Goal: Task Accomplishment & Management: Use online tool/utility

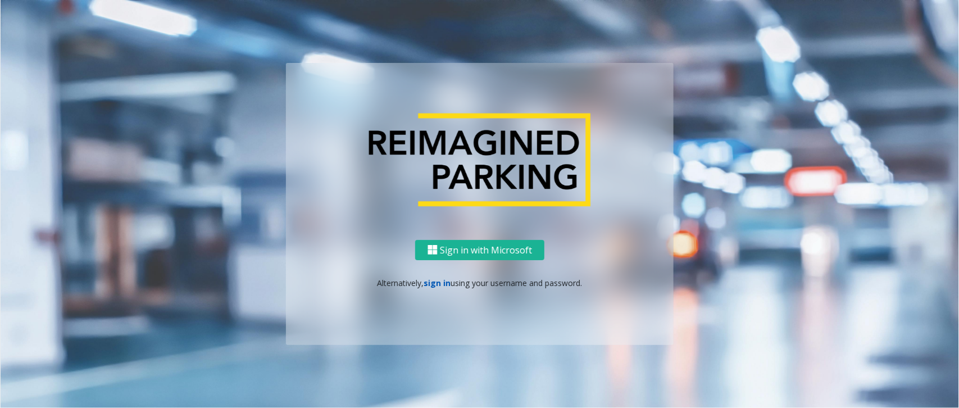
click at [444, 284] on link "sign in" at bounding box center [437, 282] width 27 height 11
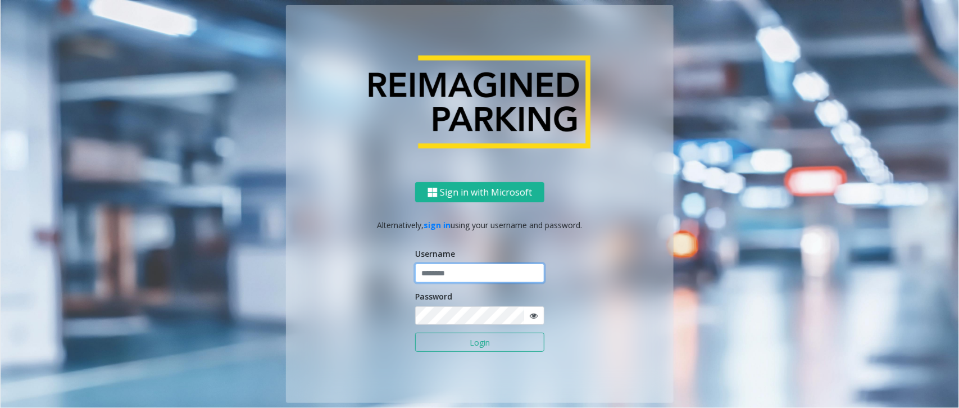
click at [458, 272] on input "text" at bounding box center [479, 272] width 129 height 19
type input "*********"
click at [485, 344] on button "Login" at bounding box center [479, 342] width 129 height 19
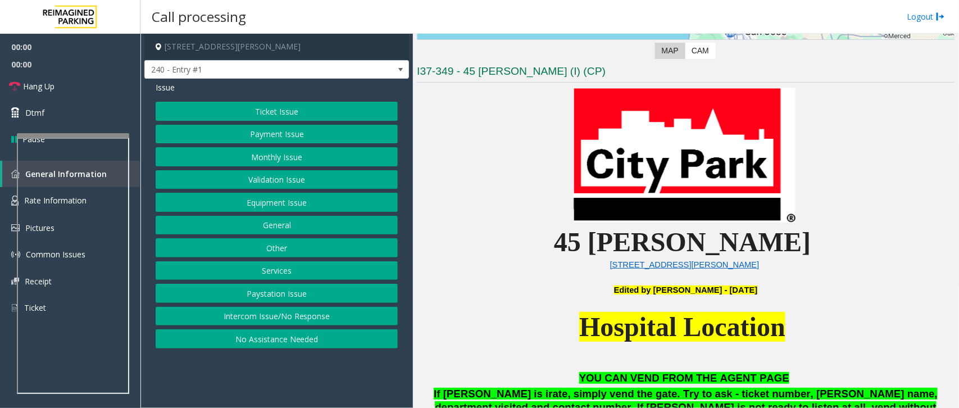
scroll to position [491, 0]
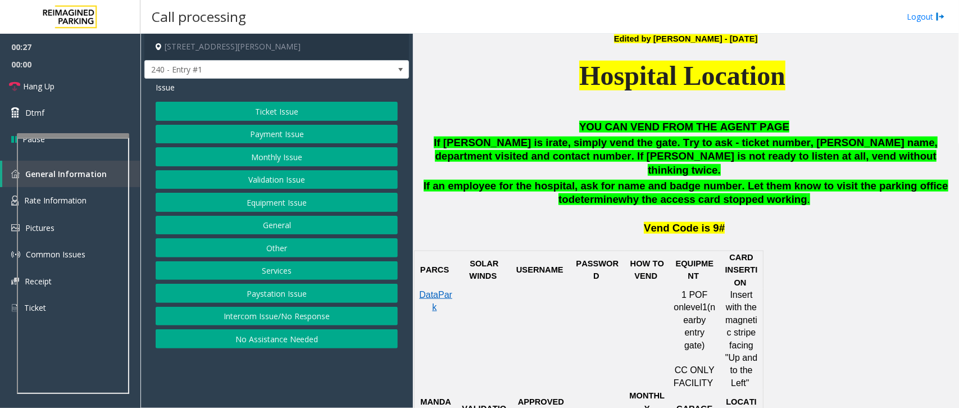
click at [302, 203] on button "Equipment Issue" at bounding box center [277, 202] width 242 height 19
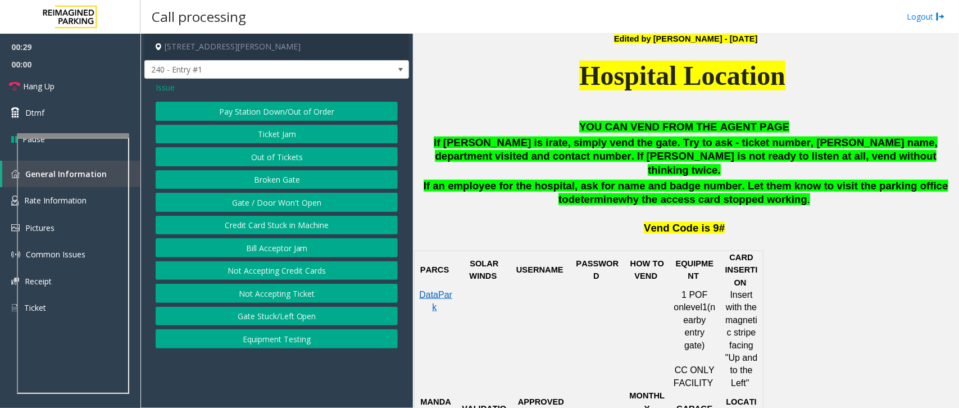
click at [313, 150] on button "Out of Tickets" at bounding box center [277, 156] width 242 height 19
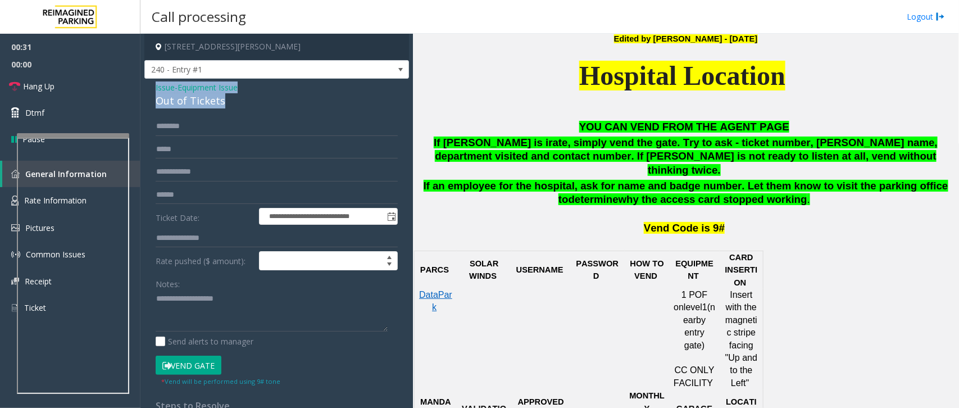
drag, startPoint x: 222, startPoint y: 99, endPoint x: 149, endPoint y: 82, distance: 74.5
click at [149, 82] on div "**********" at bounding box center [276, 294] width 265 height 430
click at [253, 295] on textarea at bounding box center [272, 311] width 232 height 42
drag, startPoint x: 253, startPoint y: 295, endPoint x: 211, endPoint y: 299, distance: 42.9
click at [211, 300] on textarea at bounding box center [272, 311] width 232 height 42
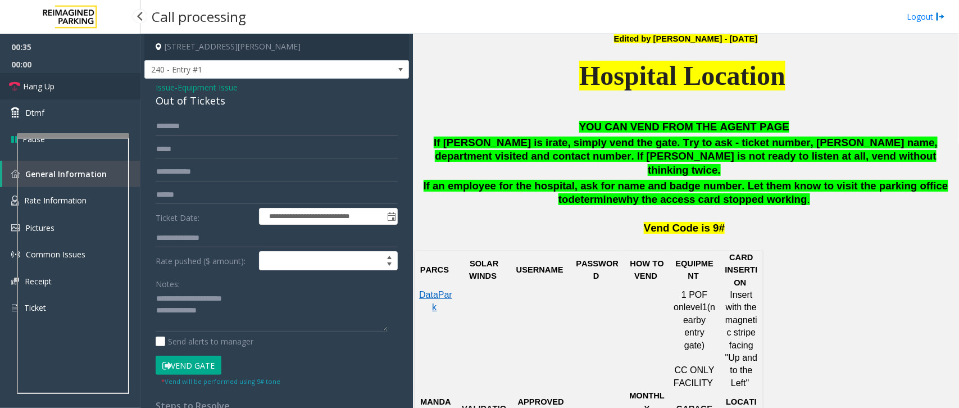
click at [96, 78] on link "Hang Up" at bounding box center [70, 86] width 140 height 26
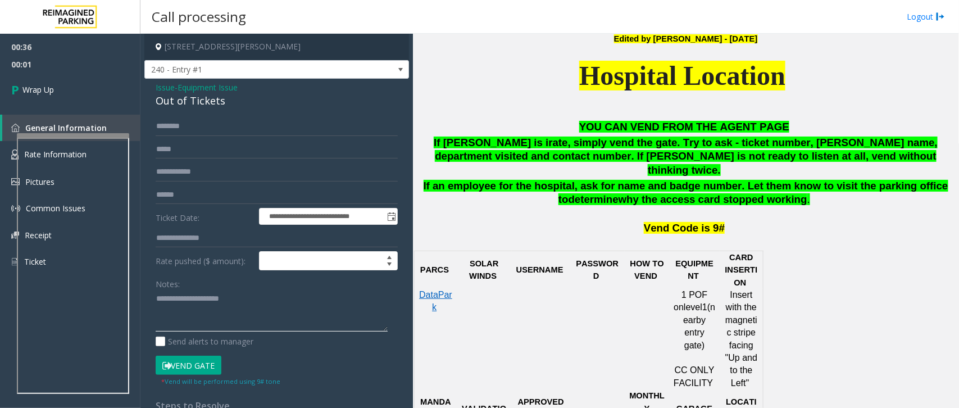
click at [277, 307] on textarea at bounding box center [272, 311] width 232 height 42
type textarea "**********"
click at [69, 77] on link "Wrap Up" at bounding box center [70, 89] width 140 height 33
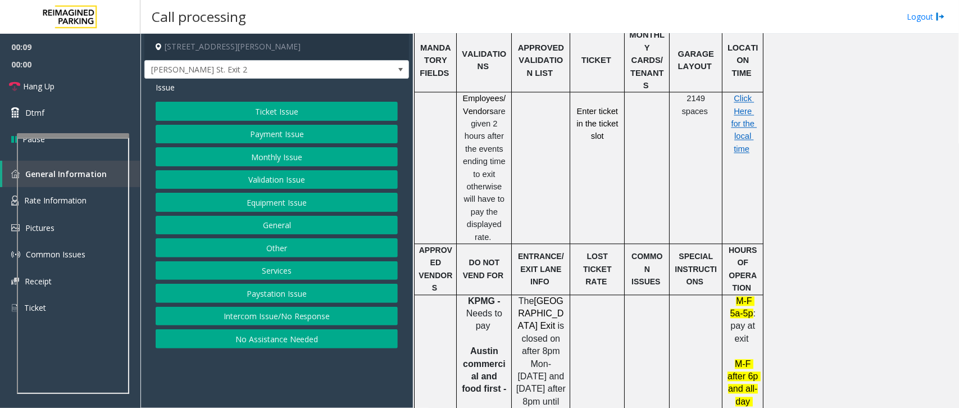
scroll to position [750, 0]
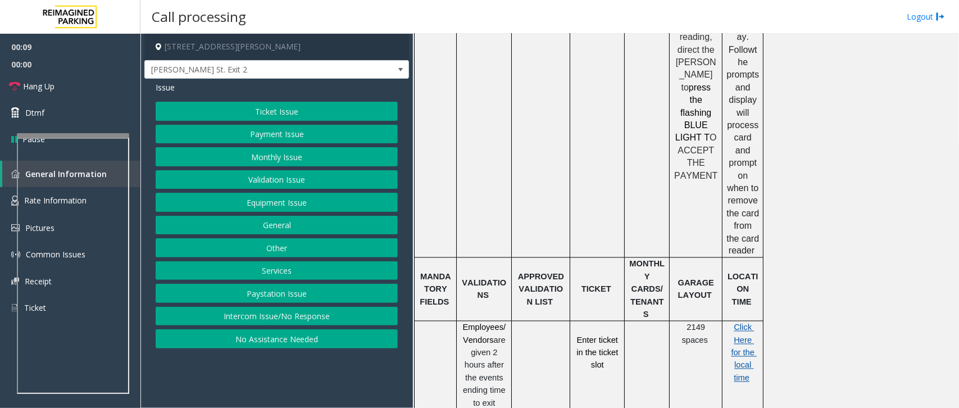
click at [740, 323] on span "Click Here for the local time" at bounding box center [744, 353] width 26 height 60
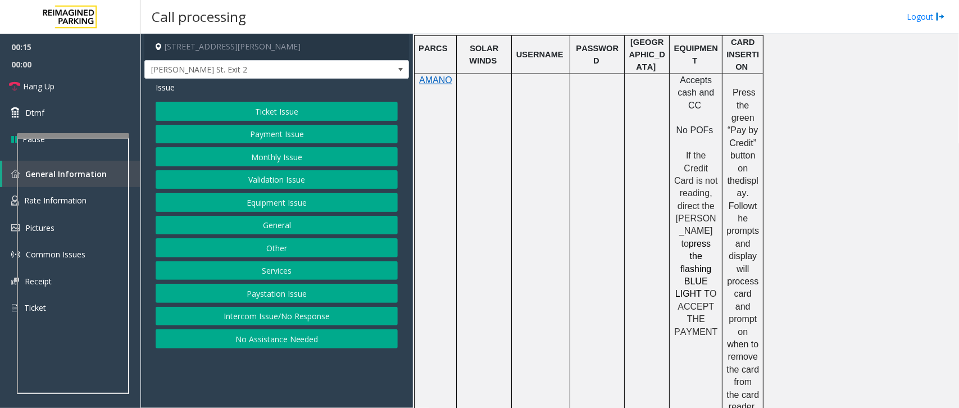
scroll to position [470, 0]
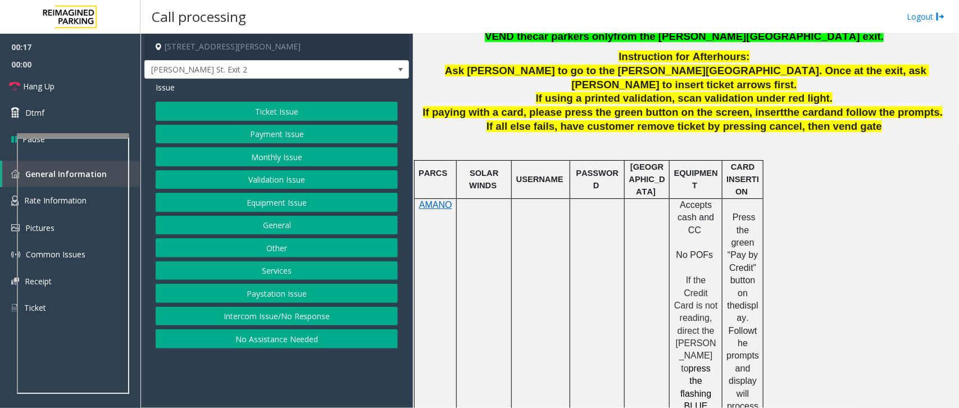
click at [306, 318] on button "Intercom Issue/No Response" at bounding box center [277, 316] width 242 height 19
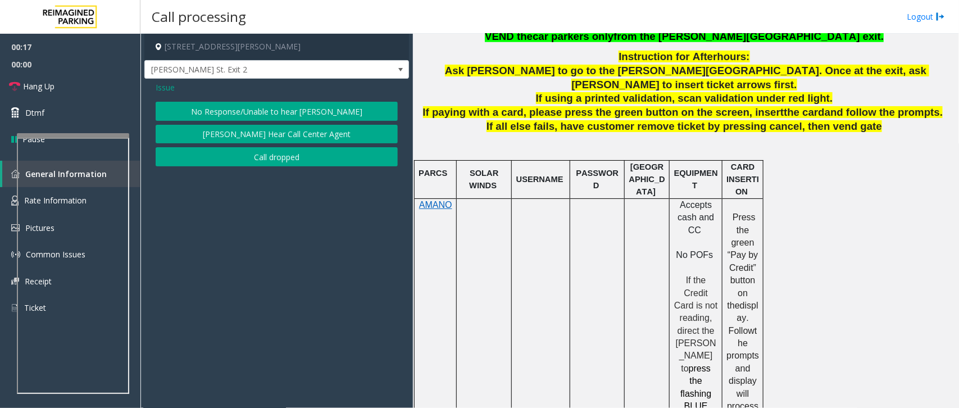
click at [313, 102] on button "No Response/Unable to hear [PERSON_NAME]" at bounding box center [277, 111] width 242 height 19
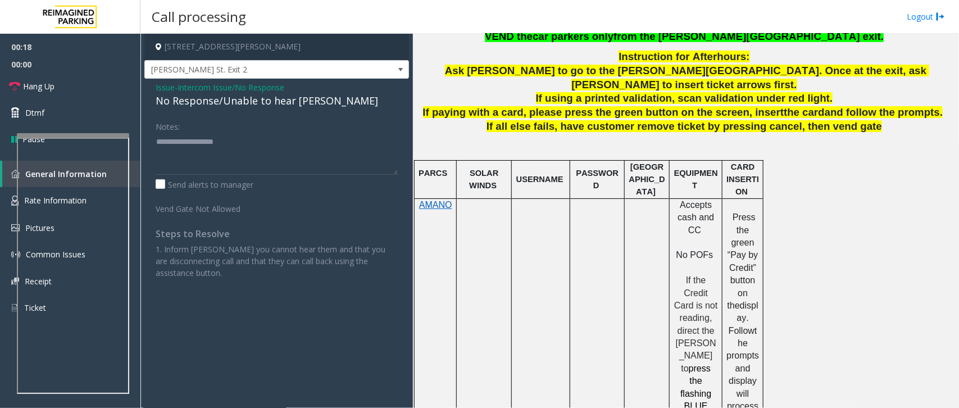
click at [257, 99] on div "No Response/Unable to hear [PERSON_NAME]" at bounding box center [277, 100] width 242 height 15
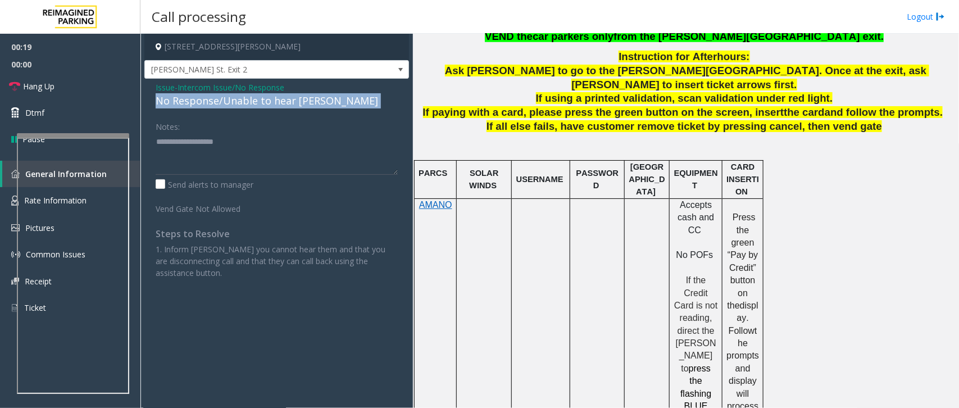
click at [257, 99] on div "No Response/Unable to hear [PERSON_NAME]" at bounding box center [277, 100] width 242 height 15
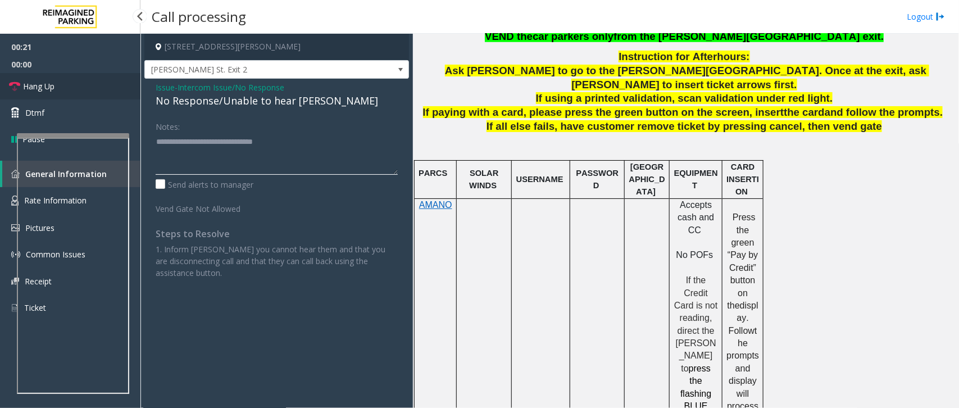
type textarea "**********"
click at [99, 85] on link "Hang Up" at bounding box center [70, 86] width 140 height 26
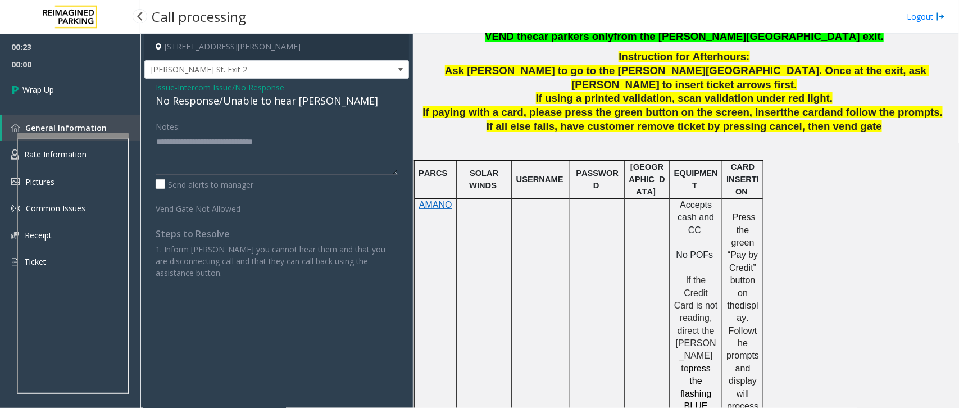
click at [99, 85] on link "Wrap Up" at bounding box center [70, 89] width 140 height 33
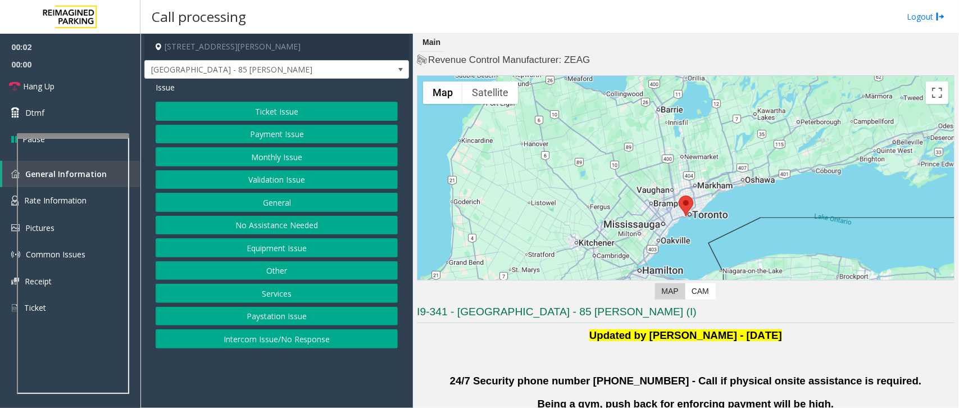
click at [281, 177] on button "Validation Issue" at bounding box center [277, 179] width 242 height 19
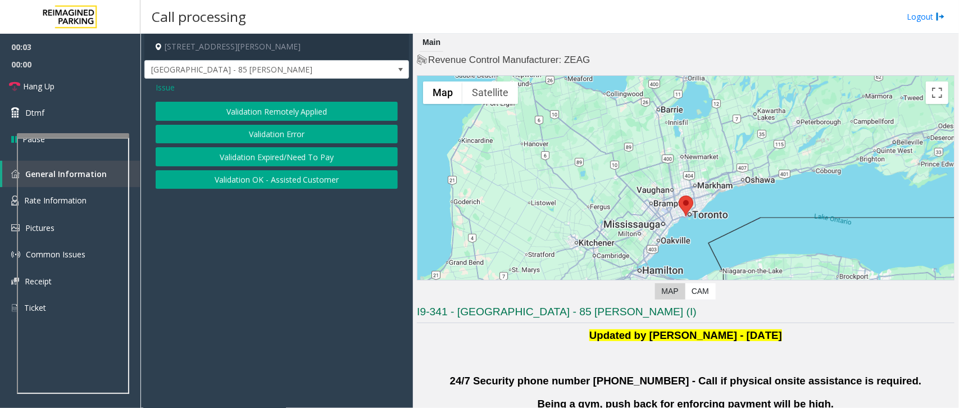
click at [254, 129] on button "Validation Error" at bounding box center [277, 134] width 242 height 19
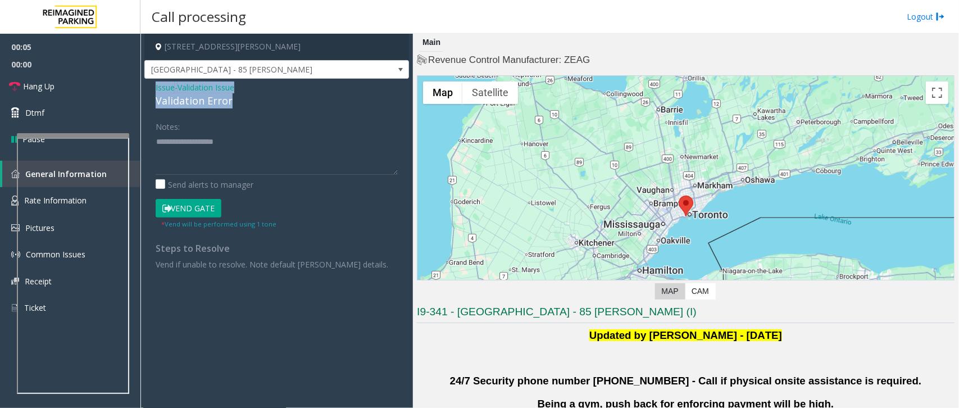
drag, startPoint x: 229, startPoint y: 104, endPoint x: 151, endPoint y: 86, distance: 80.2
click at [151, 86] on div "Issue - Validation Issue Validation Error Notes: Send alerts to manager Vend Ga…" at bounding box center [276, 180] width 265 height 202
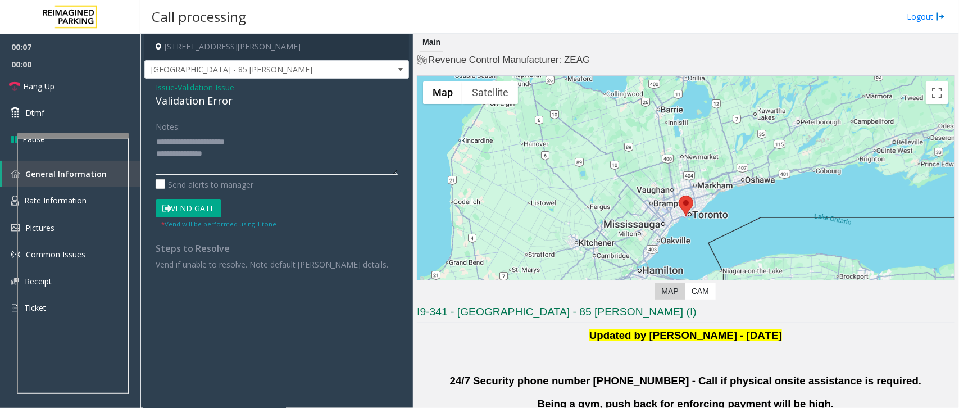
click at [243, 138] on textarea at bounding box center [277, 154] width 242 height 42
click at [243, 141] on textarea at bounding box center [277, 154] width 242 height 42
type textarea "**********"
click at [219, 86] on span "Validation Issue" at bounding box center [205, 87] width 57 height 12
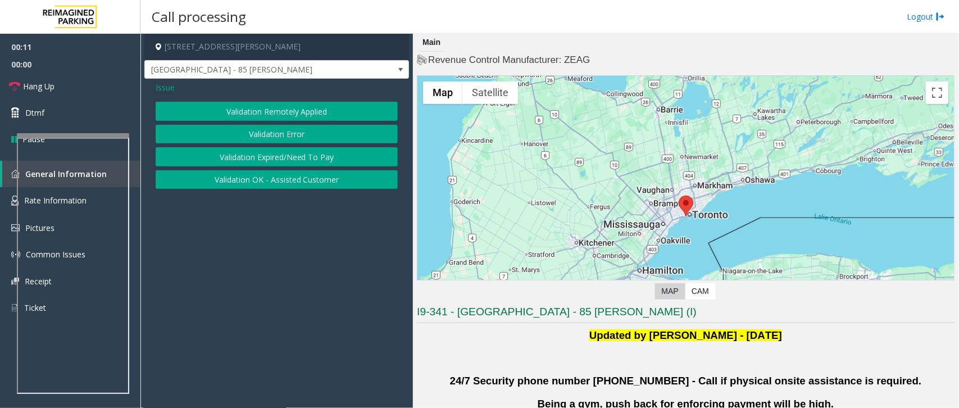
click at [268, 134] on button "Validation Error" at bounding box center [277, 134] width 242 height 19
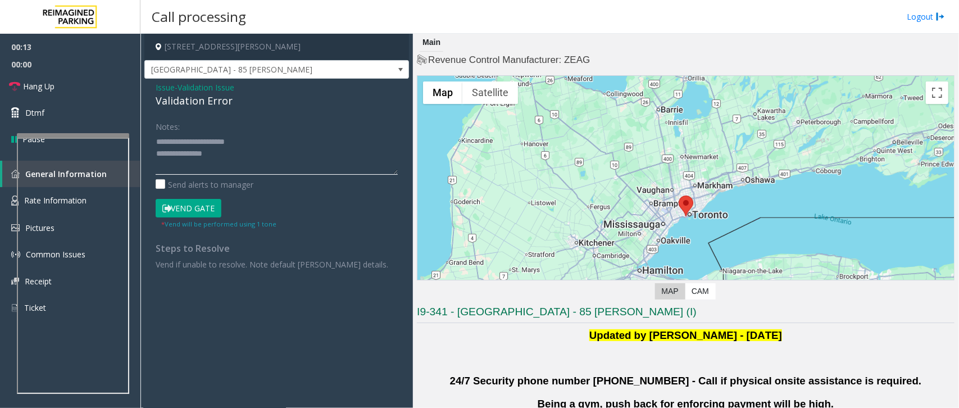
drag, startPoint x: 243, startPoint y: 146, endPoint x: 181, endPoint y: 143, distance: 61.8
click at [181, 143] on textarea at bounding box center [277, 154] width 242 height 42
click at [230, 161] on textarea at bounding box center [277, 154] width 242 height 42
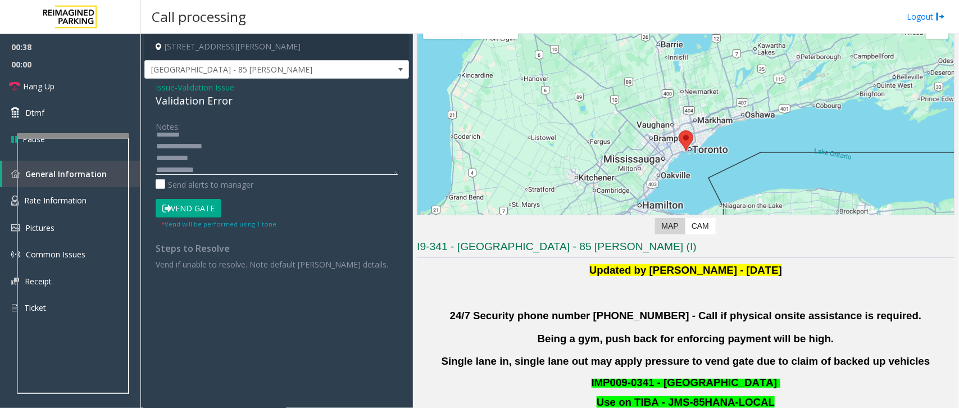
scroll to position [421, 0]
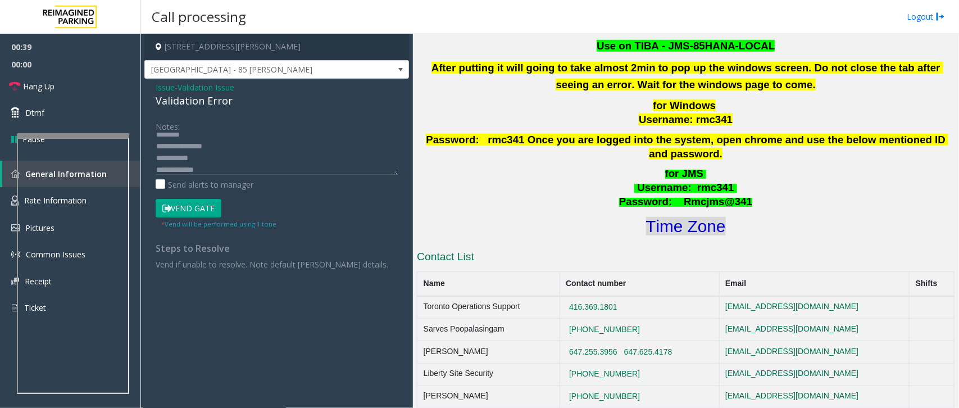
click at [705, 217] on font "Time Zone" at bounding box center [686, 226] width 80 height 19
click at [262, 164] on textarea at bounding box center [277, 154] width 242 height 42
click at [259, 172] on textarea at bounding box center [277, 154] width 242 height 42
click at [229, 164] on textarea at bounding box center [277, 154] width 242 height 42
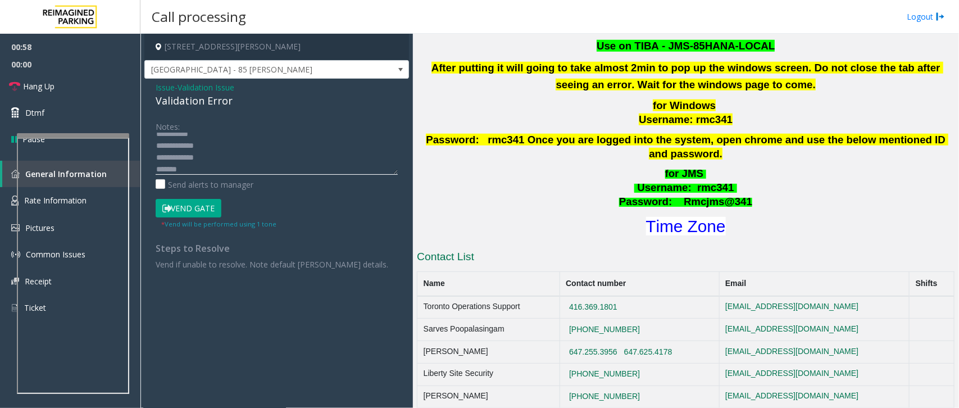
click at [231, 156] on textarea at bounding box center [277, 154] width 242 height 42
click at [199, 167] on textarea at bounding box center [277, 154] width 242 height 42
click at [201, 207] on button "Vend Gate" at bounding box center [189, 208] width 66 height 19
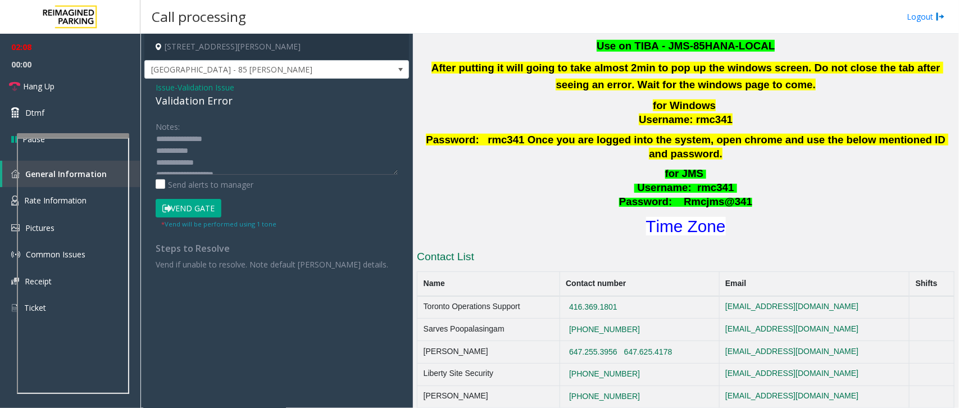
scroll to position [0, 0]
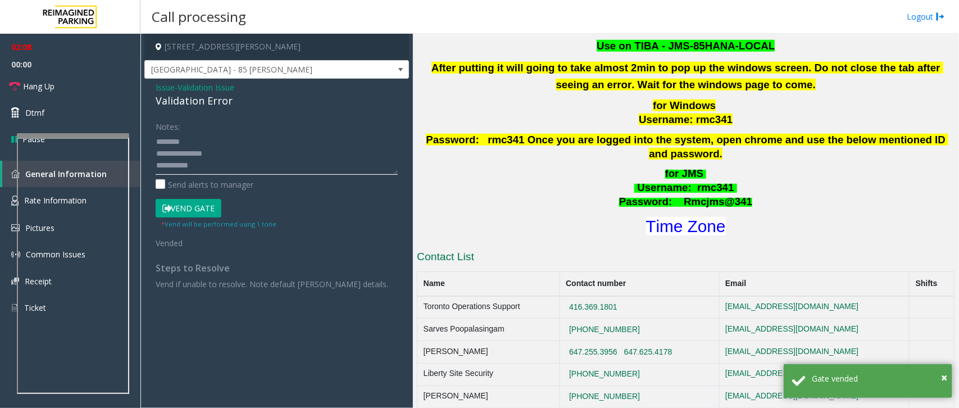
click at [218, 162] on textarea at bounding box center [277, 154] width 242 height 42
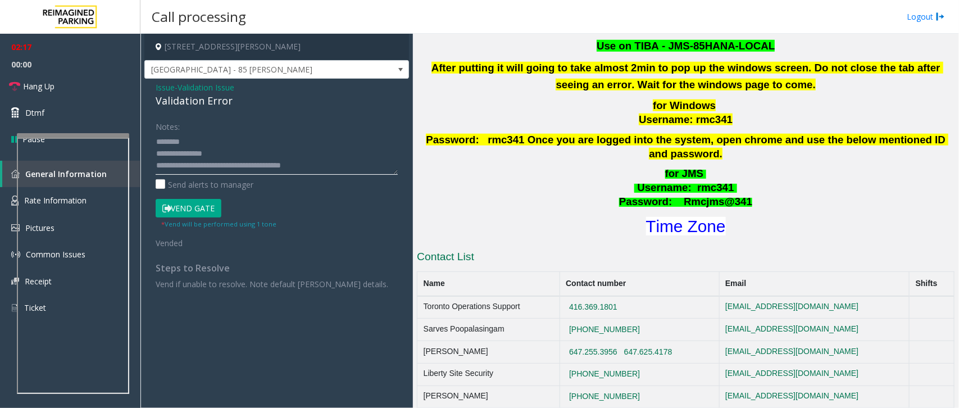
click at [333, 158] on textarea at bounding box center [277, 154] width 242 height 42
click at [82, 79] on link "Hang Up" at bounding box center [70, 86] width 140 height 26
click at [323, 161] on textarea at bounding box center [277, 154] width 242 height 42
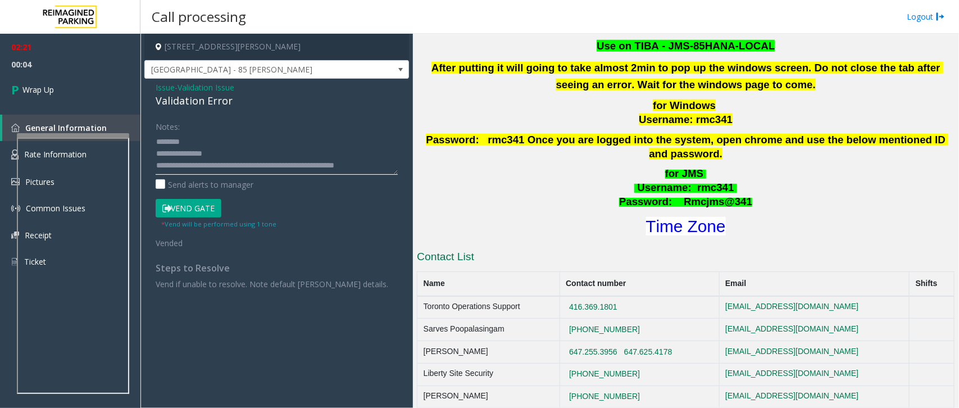
scroll to position [7, 0]
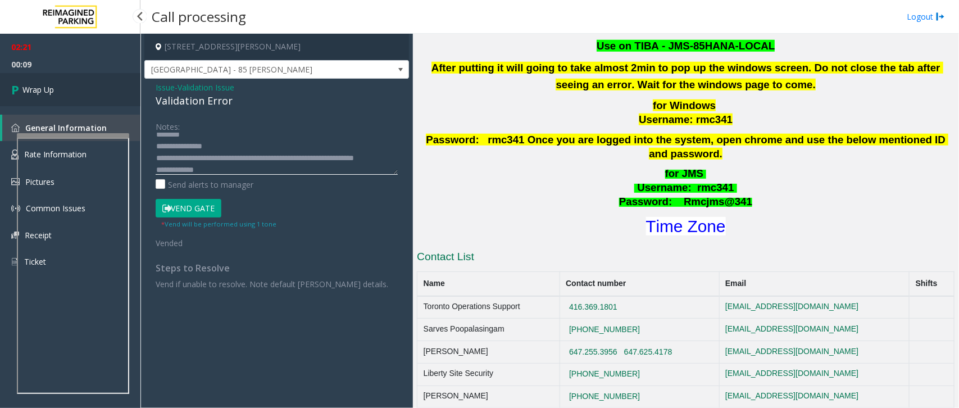
type textarea "**********"
click at [60, 76] on link "Wrap Up" at bounding box center [70, 89] width 140 height 33
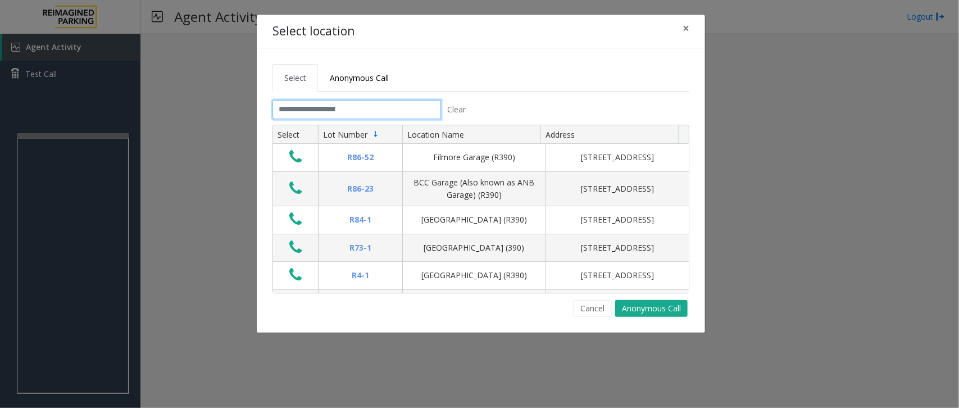
click at [385, 111] on input "text" at bounding box center [356, 109] width 168 height 19
click at [681, 29] on button "×" at bounding box center [686, 29] width 22 height 28
click at [391, 113] on input "text" at bounding box center [356, 109] width 168 height 19
click at [386, 108] on input "text" at bounding box center [356, 109] width 168 height 19
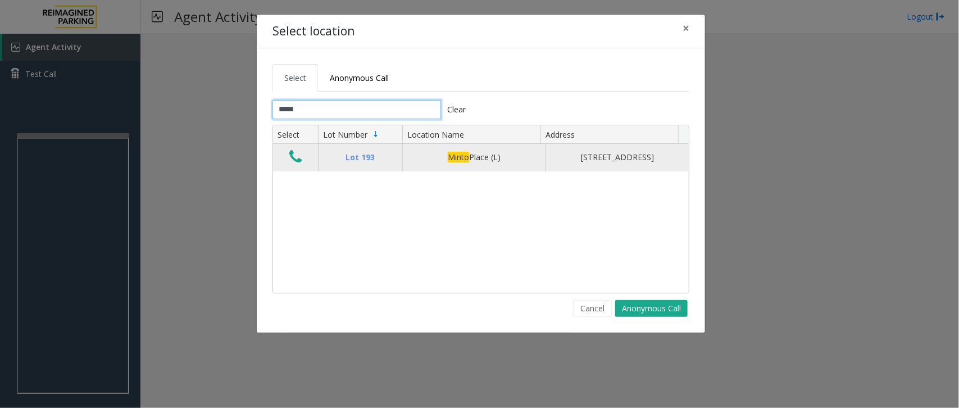
type input "*****"
click at [294, 162] on icon "Data table" at bounding box center [295, 157] width 12 height 16
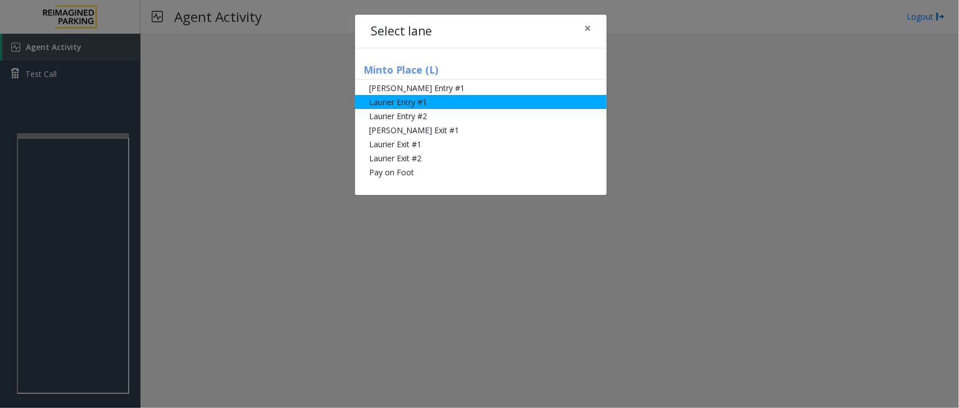
click at [426, 99] on li "Laurier Entry #1" at bounding box center [481, 102] width 252 height 14
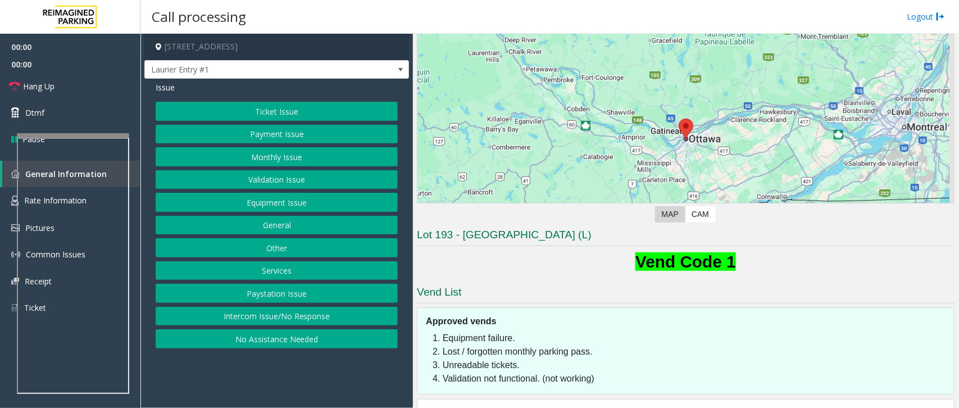
scroll to position [127, 0]
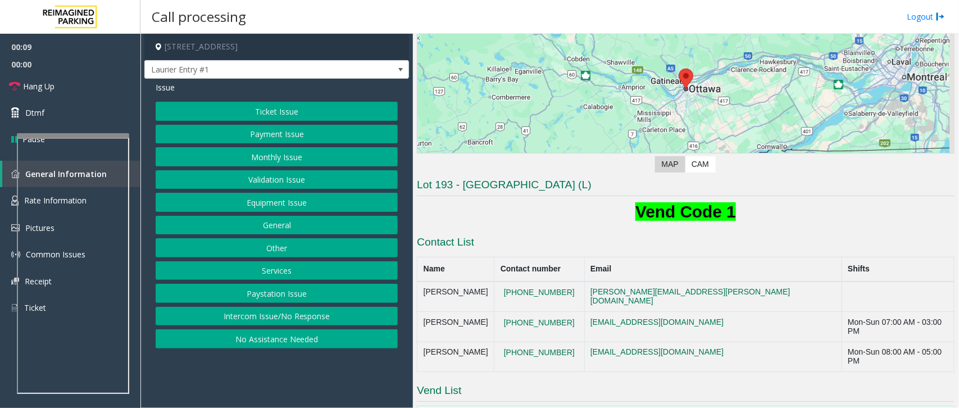
click at [292, 197] on button "Equipment Issue" at bounding box center [277, 202] width 242 height 19
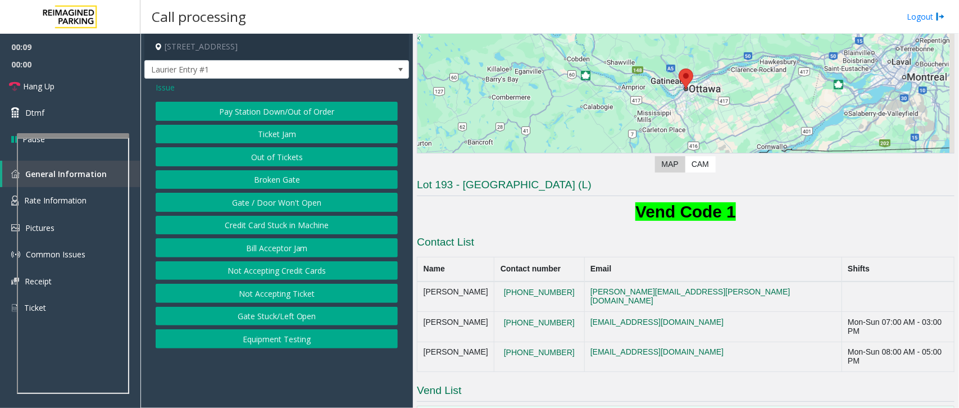
click at [290, 203] on button "Gate / Door Won't Open" at bounding box center [277, 202] width 242 height 19
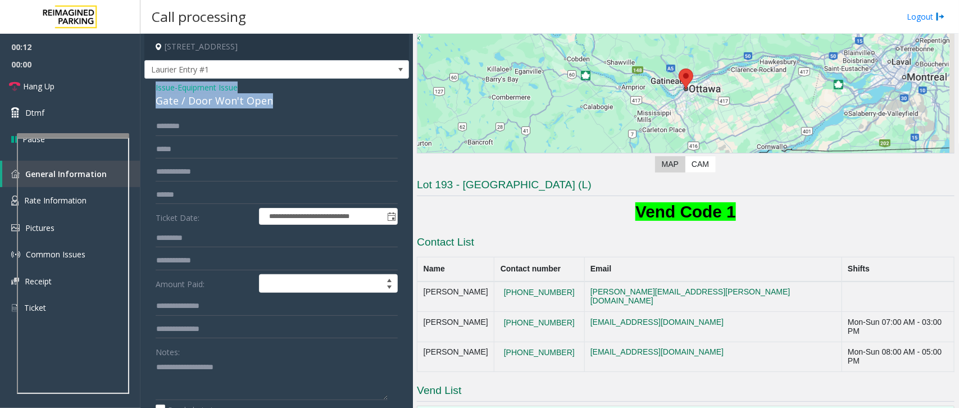
drag, startPoint x: 274, startPoint y: 99, endPoint x: 154, endPoint y: 83, distance: 120.2
click at [154, 83] on div "**********" at bounding box center [276, 363] width 265 height 569
click at [201, 125] on input "text" at bounding box center [277, 126] width 242 height 19
type input "*********"
drag, startPoint x: 268, startPoint y: 102, endPoint x: 151, endPoint y: 88, distance: 118.2
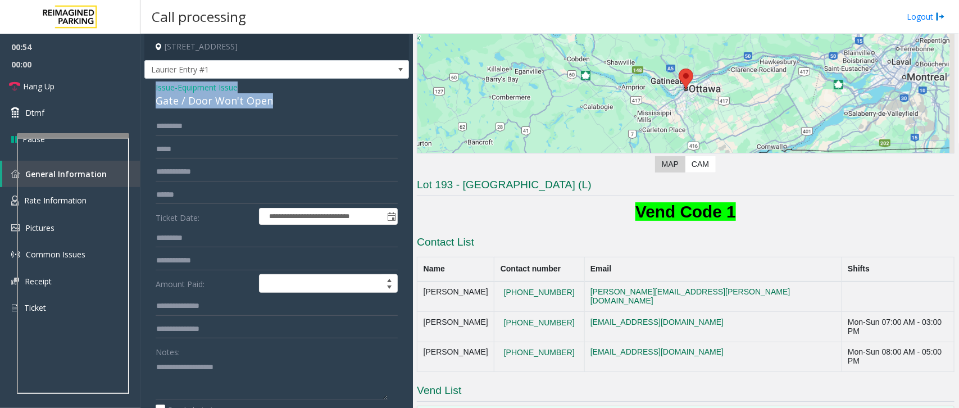
click at [151, 88] on div "**********" at bounding box center [276, 363] width 265 height 569
click at [246, 366] on textarea at bounding box center [272, 379] width 232 height 42
drag, startPoint x: 246, startPoint y: 366, endPoint x: 234, endPoint y: 368, distance: 12.0
click at [234, 368] on textarea at bounding box center [272, 379] width 232 height 42
click at [249, 362] on textarea at bounding box center [272, 379] width 232 height 42
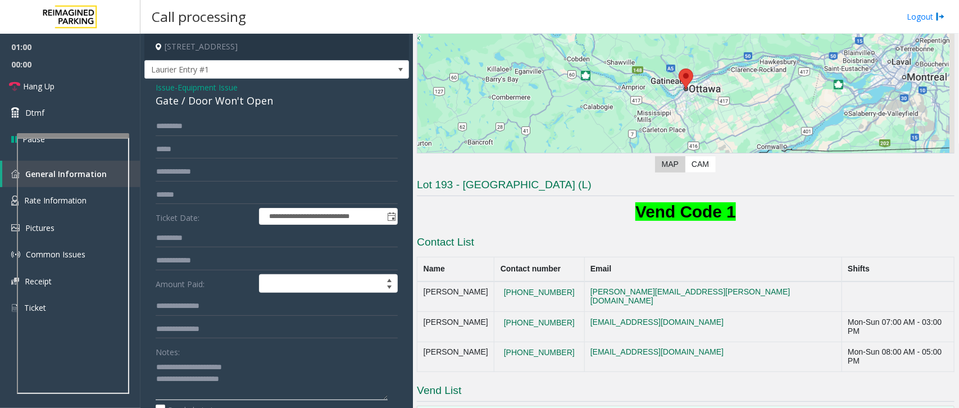
drag, startPoint x: 249, startPoint y: 362, endPoint x: 183, endPoint y: 363, distance: 66.3
click at [183, 363] on textarea at bounding box center [272, 379] width 232 height 42
click at [268, 379] on textarea at bounding box center [272, 379] width 232 height 42
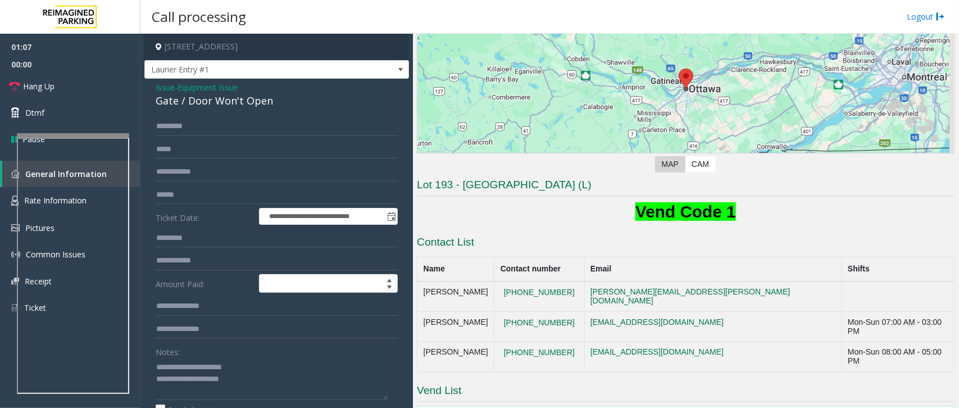
click at [249, 357] on div "Notes:" at bounding box center [277, 371] width 242 height 58
drag, startPoint x: 250, startPoint y: 372, endPoint x: 183, endPoint y: 372, distance: 66.8
click at [183, 372] on textarea at bounding box center [272, 379] width 232 height 42
click at [274, 380] on textarea at bounding box center [272, 379] width 232 height 42
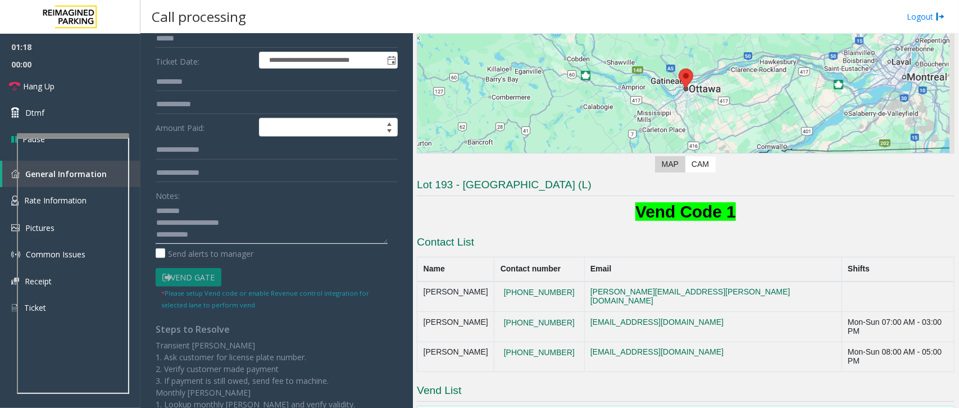
scroll to position [0, 0]
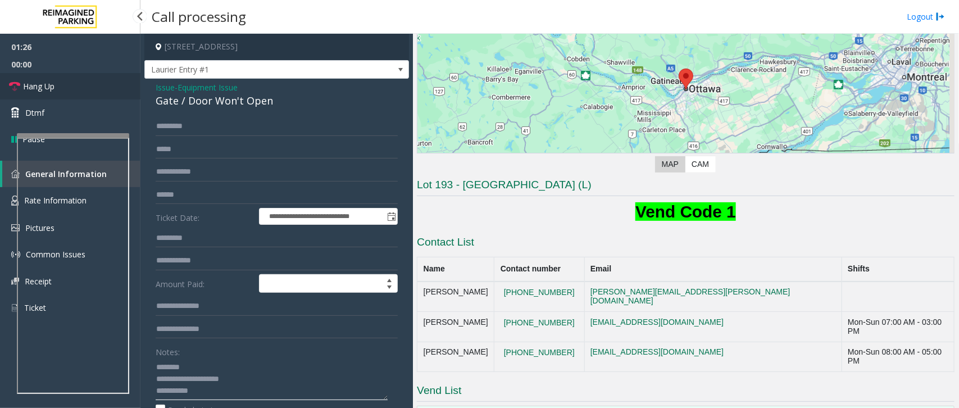
type textarea "**********"
click at [26, 110] on span "Dtmf" at bounding box center [34, 113] width 19 height 12
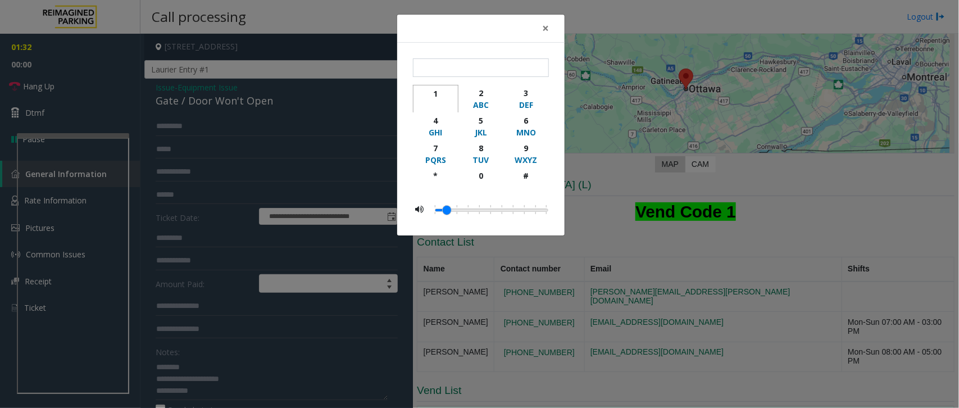
click at [438, 93] on div "1" at bounding box center [435, 94] width 31 height 12
type input "*"
click at [546, 26] on span "×" at bounding box center [545, 28] width 7 height 16
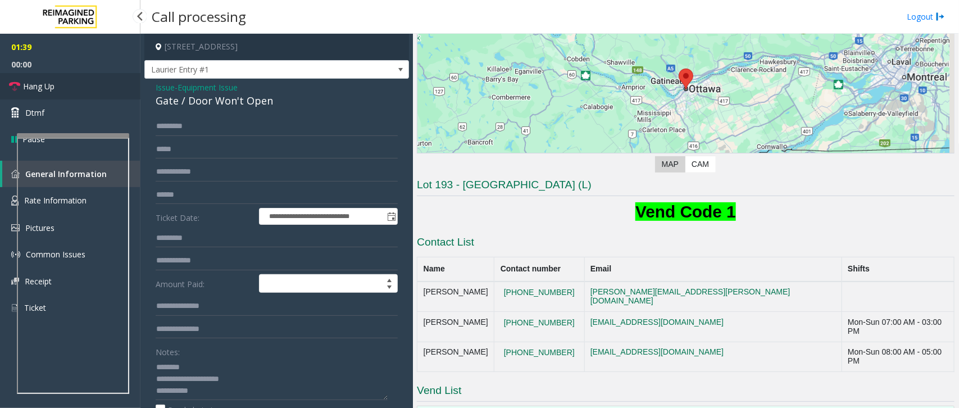
click at [65, 80] on link "Hang Up" at bounding box center [70, 86] width 140 height 26
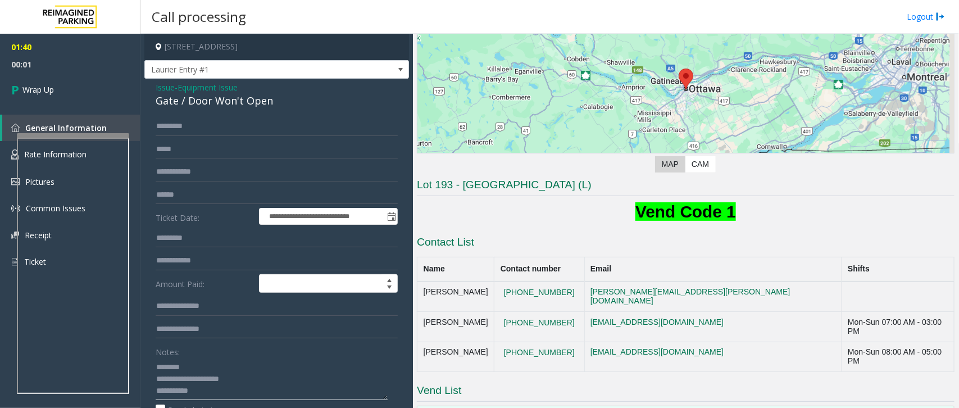
click at [257, 389] on textarea at bounding box center [272, 379] width 232 height 42
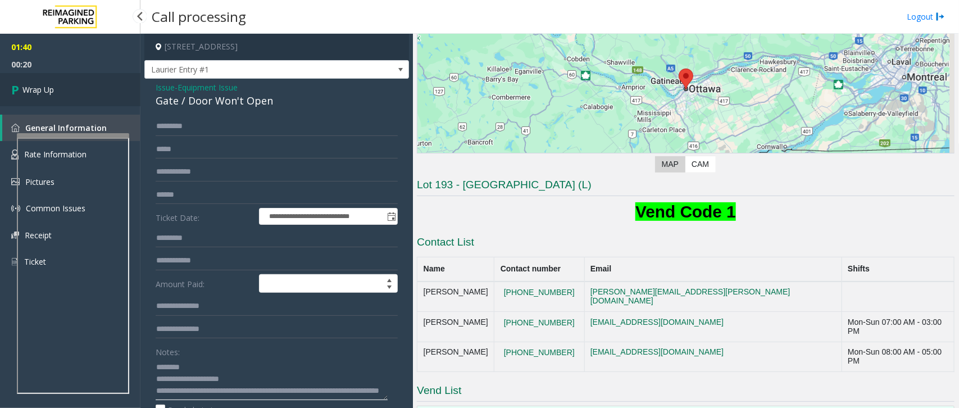
type textarea "**********"
click at [48, 87] on span "Wrap Up" at bounding box center [37, 90] width 31 height 12
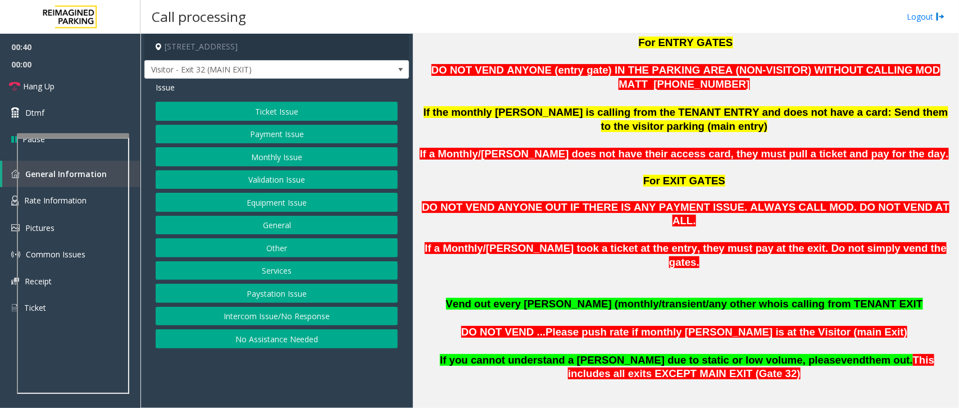
scroll to position [632, 0]
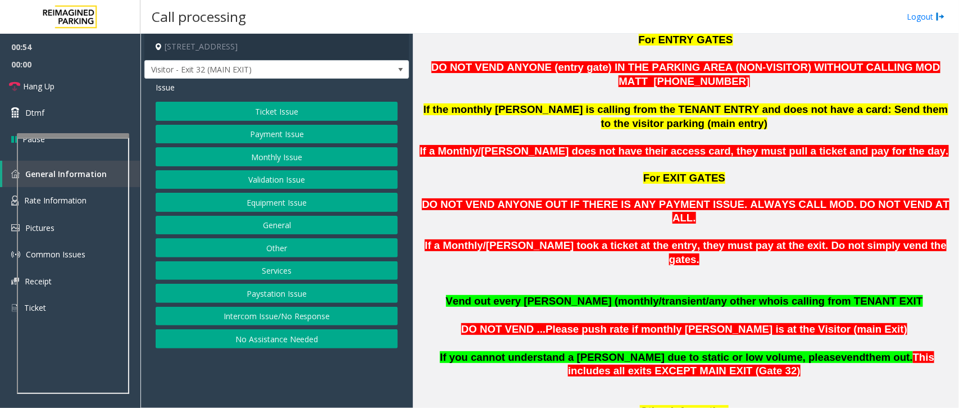
click at [309, 197] on button "Equipment Issue" at bounding box center [277, 202] width 242 height 19
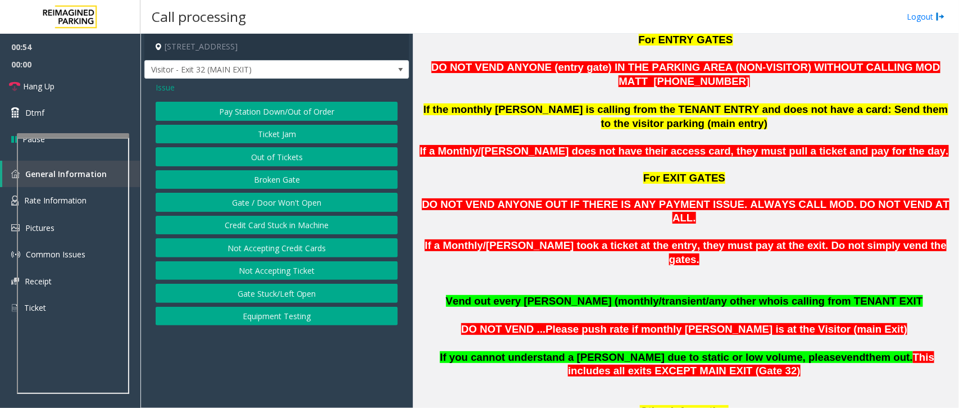
click at [299, 201] on button "Gate / Door Won't Open" at bounding box center [277, 202] width 242 height 19
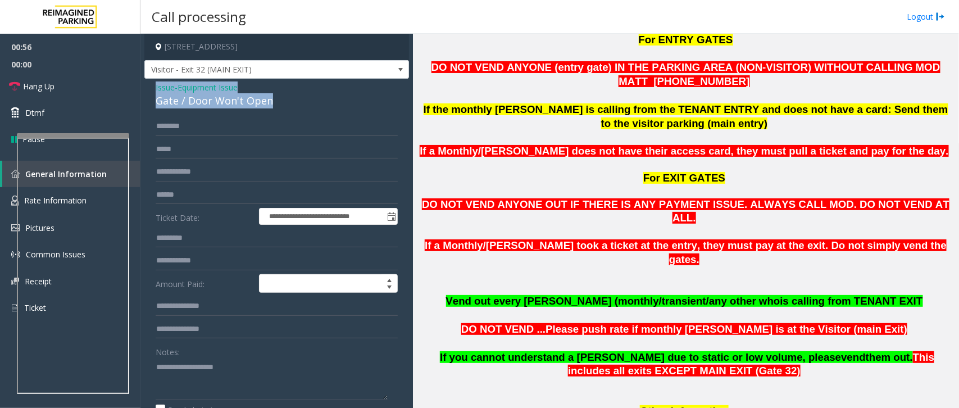
drag, startPoint x: 268, startPoint y: 103, endPoint x: 149, endPoint y: 88, distance: 120.6
click at [149, 88] on div "**********" at bounding box center [276, 340] width 265 height 522
click at [40, 83] on span "Hang Up" at bounding box center [38, 86] width 31 height 12
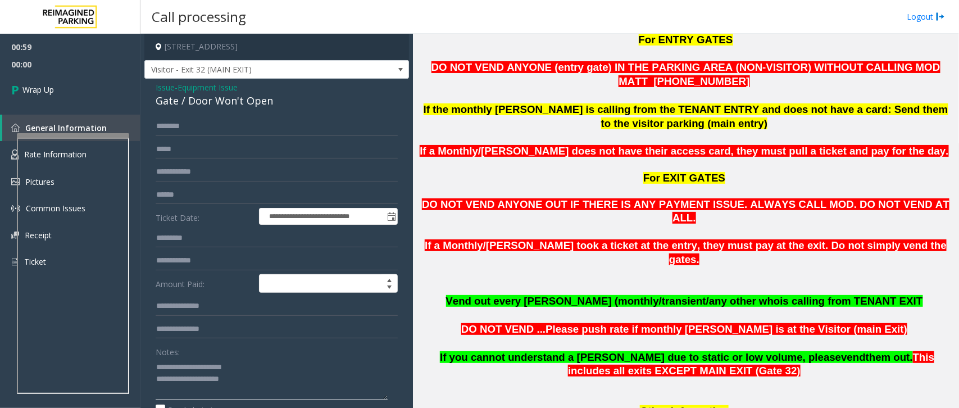
click at [263, 365] on textarea at bounding box center [272, 379] width 232 height 42
drag, startPoint x: 251, startPoint y: 365, endPoint x: 183, endPoint y: 358, distance: 68.9
click at [183, 358] on div "Notes:" at bounding box center [277, 371] width 242 height 58
drag, startPoint x: 257, startPoint y: 375, endPoint x: 284, endPoint y: 389, distance: 30.1
click at [284, 389] on textarea at bounding box center [272, 379] width 232 height 42
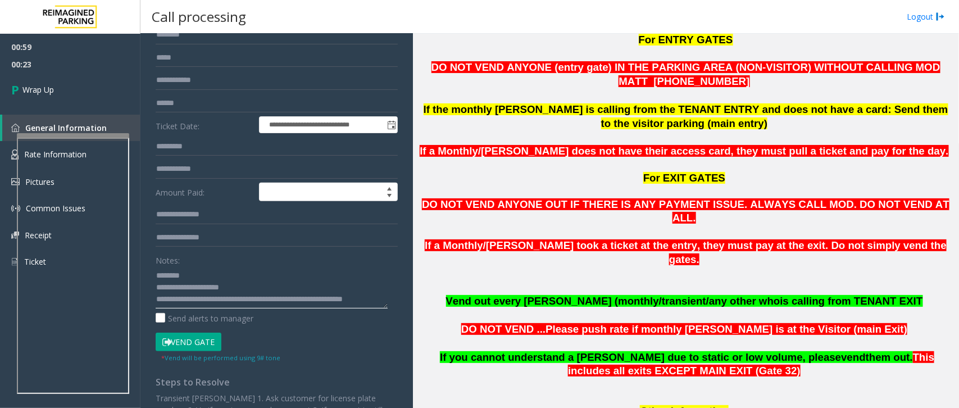
scroll to position [0, 0]
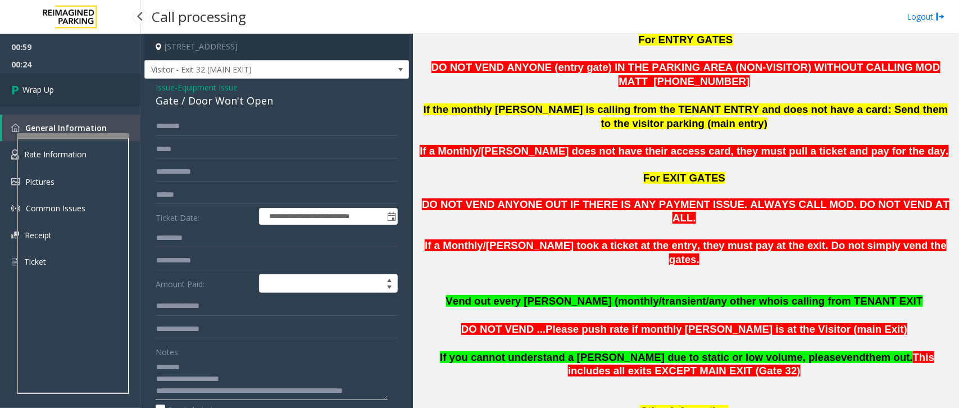
type textarea "**********"
click at [56, 80] on link "Wrap Up" at bounding box center [70, 89] width 140 height 33
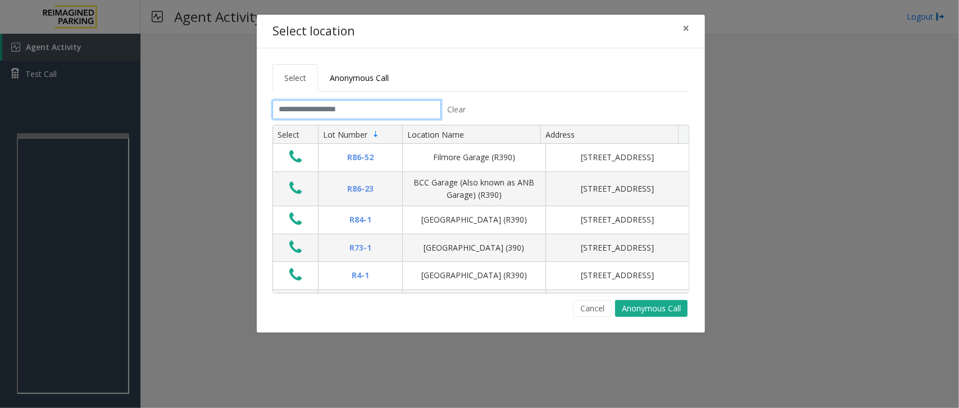
click at [418, 111] on input "text" at bounding box center [356, 109] width 168 height 19
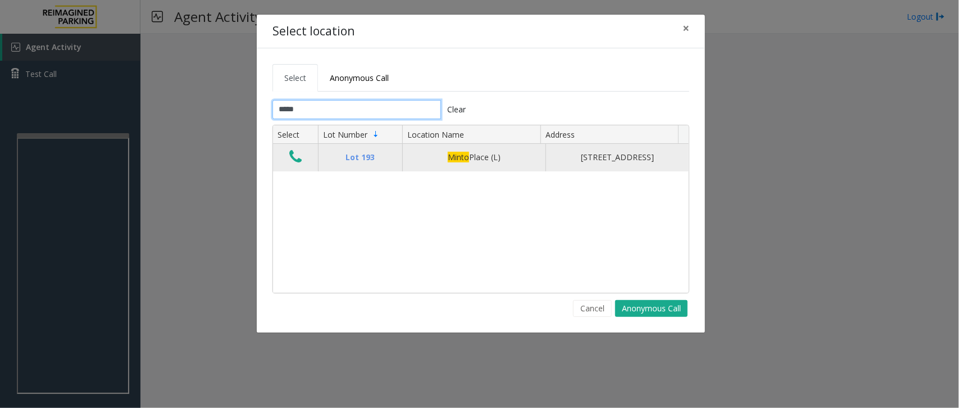
type input "*****"
click at [294, 161] on icon "Data table" at bounding box center [295, 157] width 12 height 16
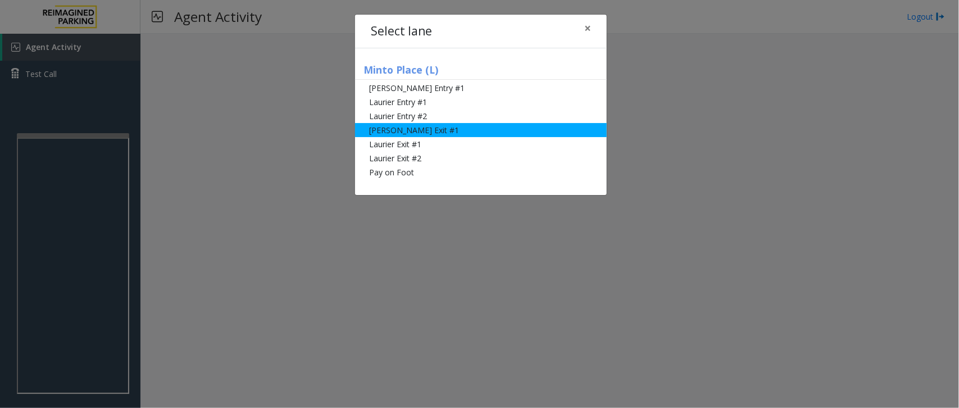
click at [423, 133] on li "[PERSON_NAME] Exit #1" at bounding box center [481, 130] width 252 height 14
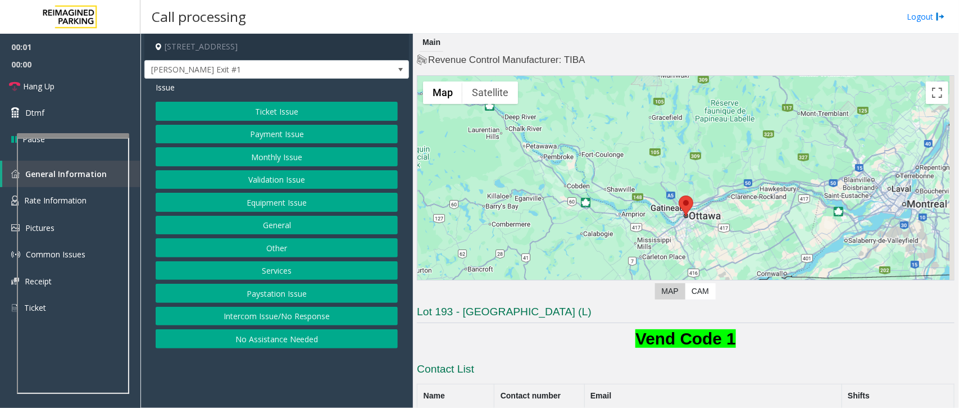
click at [283, 103] on button "Ticket Issue" at bounding box center [277, 111] width 242 height 19
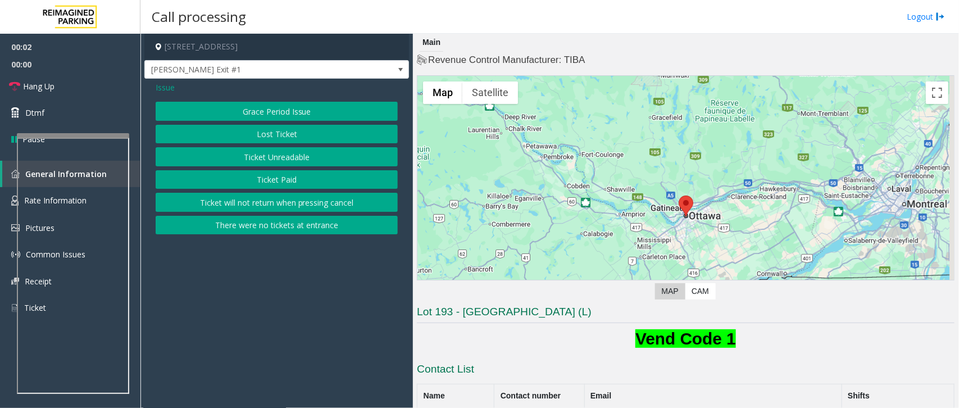
click at [293, 179] on button "Ticket Paid" at bounding box center [277, 179] width 242 height 19
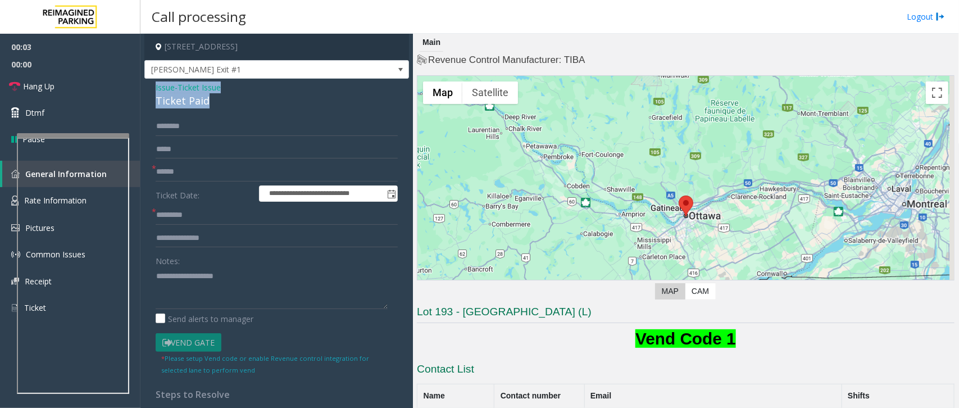
drag, startPoint x: 198, startPoint y: 94, endPoint x: 153, endPoint y: 88, distance: 45.4
click at [153, 88] on div "**********" at bounding box center [276, 335] width 265 height 513
click at [220, 290] on textarea at bounding box center [272, 288] width 232 height 42
click at [221, 290] on textarea at bounding box center [272, 288] width 232 height 42
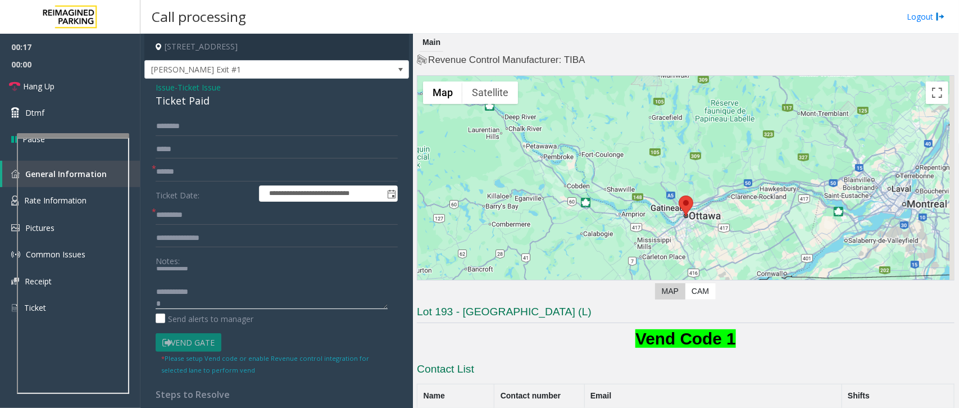
type textarea "**********"
click at [203, 237] on input "text" at bounding box center [277, 238] width 242 height 19
type input "**********"
click at [251, 308] on textarea at bounding box center [272, 288] width 232 height 42
click at [203, 128] on input "text" at bounding box center [277, 126] width 242 height 19
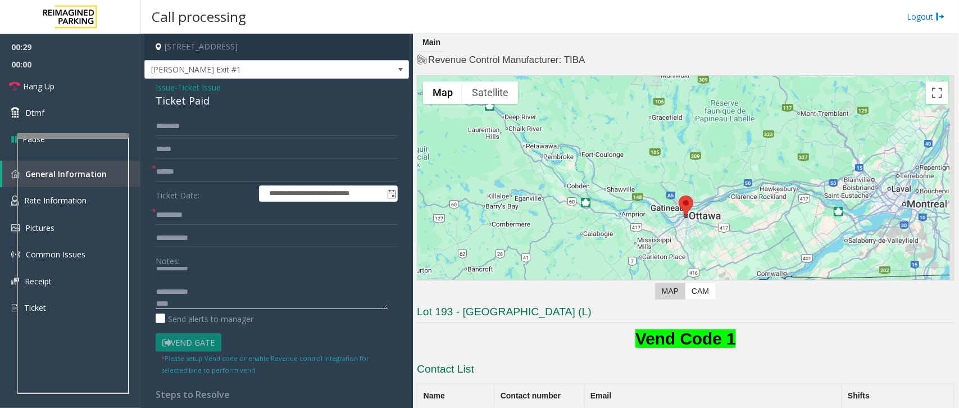
click at [156, 302] on textarea at bounding box center [272, 288] width 232 height 42
type textarea "**********"
click at [163, 116] on div "**********" at bounding box center [276, 335] width 265 height 513
click at [170, 125] on input "text" at bounding box center [277, 126] width 242 height 19
click at [186, 172] on input "text" at bounding box center [277, 171] width 242 height 19
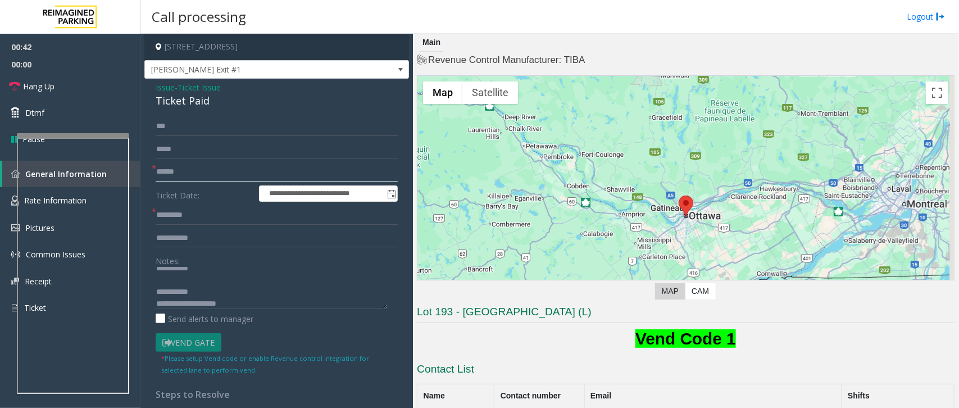
click at [186, 172] on input "text" at bounding box center [277, 171] width 242 height 19
click at [159, 122] on input "***" at bounding box center [277, 126] width 242 height 19
type input "**"
click at [189, 215] on input "text" at bounding box center [277, 215] width 242 height 19
click at [187, 211] on input "text" at bounding box center [277, 215] width 242 height 19
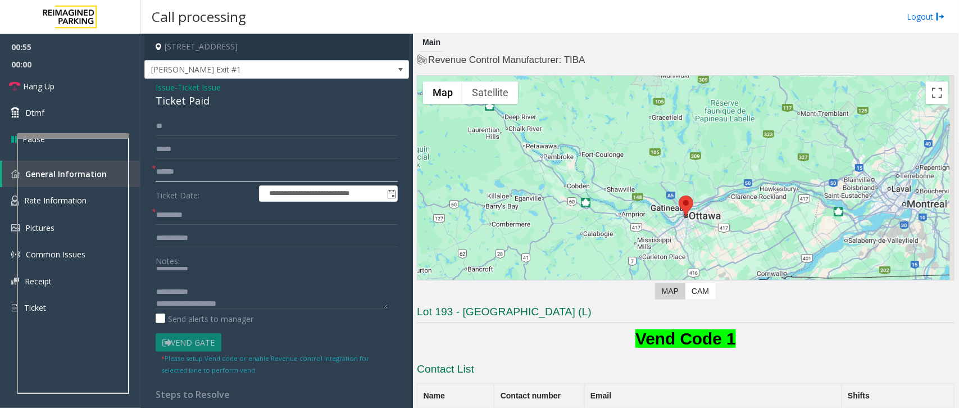
click at [180, 168] on input "text" at bounding box center [277, 171] width 242 height 19
click at [201, 290] on textarea at bounding box center [272, 288] width 232 height 42
drag, startPoint x: 229, startPoint y: 276, endPoint x: 184, endPoint y: 275, distance: 44.4
click at [184, 275] on textarea at bounding box center [272, 288] width 232 height 42
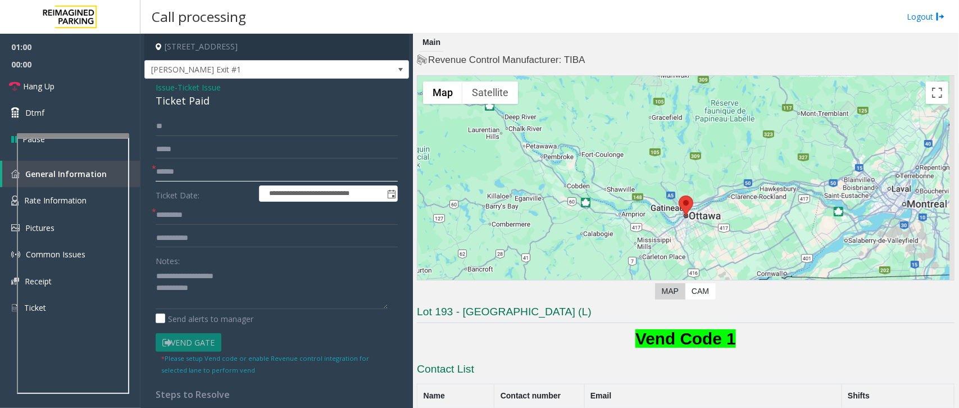
click at [225, 167] on input "text" at bounding box center [277, 171] width 242 height 19
type input "*****"
click at [83, 115] on link "Dtmf" at bounding box center [70, 112] width 140 height 26
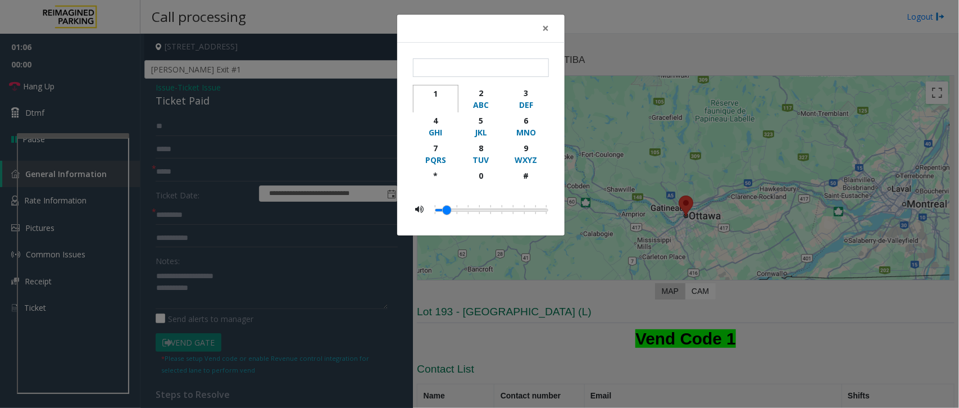
click at [438, 93] on div "1" at bounding box center [435, 94] width 31 height 12
type input "*"
click at [548, 26] on span "×" at bounding box center [545, 28] width 7 height 16
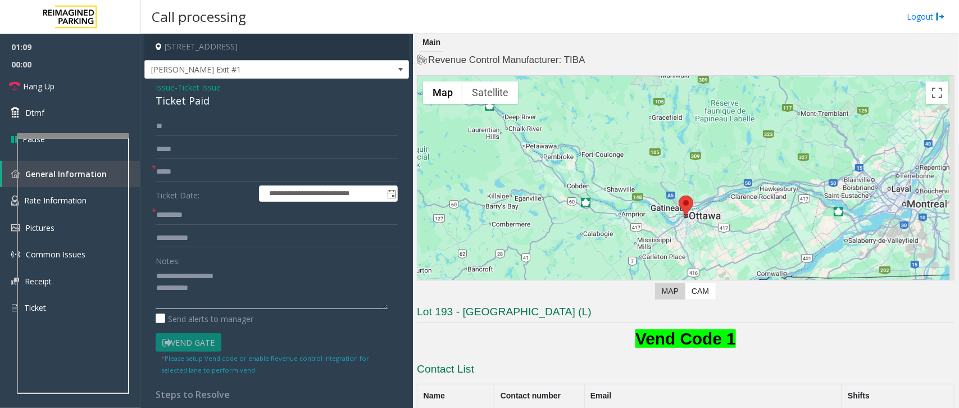
click at [231, 287] on textarea at bounding box center [272, 288] width 232 height 42
drag, startPoint x: 226, startPoint y: 271, endPoint x: 181, endPoint y: 276, distance: 44.7
click at [181, 276] on textarea at bounding box center [272, 288] width 232 height 42
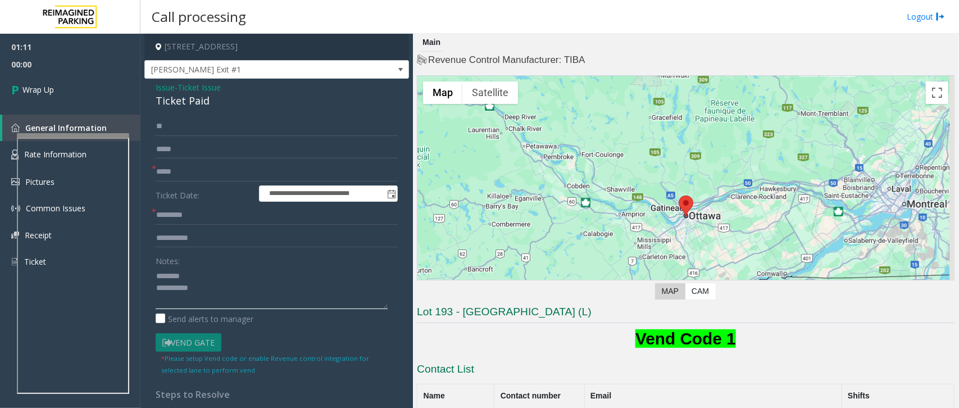
click at [253, 293] on textarea at bounding box center [272, 288] width 232 height 42
type textarea "**********"
click at [215, 218] on input "text" at bounding box center [277, 215] width 242 height 19
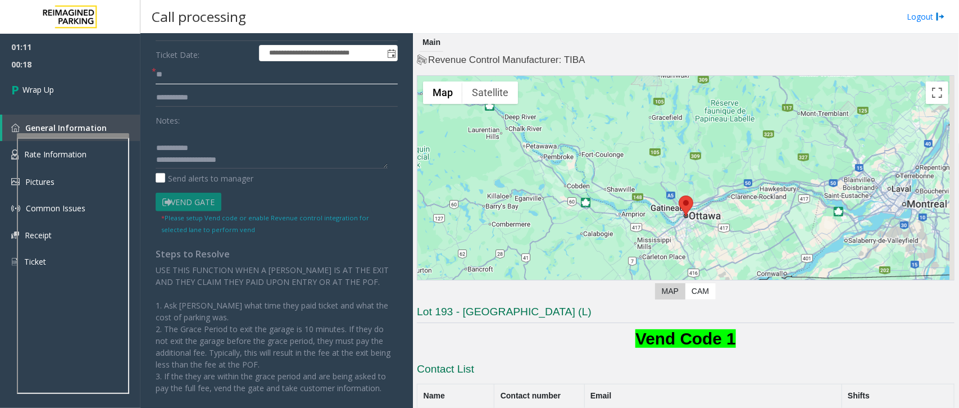
type input "**"
click at [157, 147] on textarea at bounding box center [272, 147] width 232 height 42
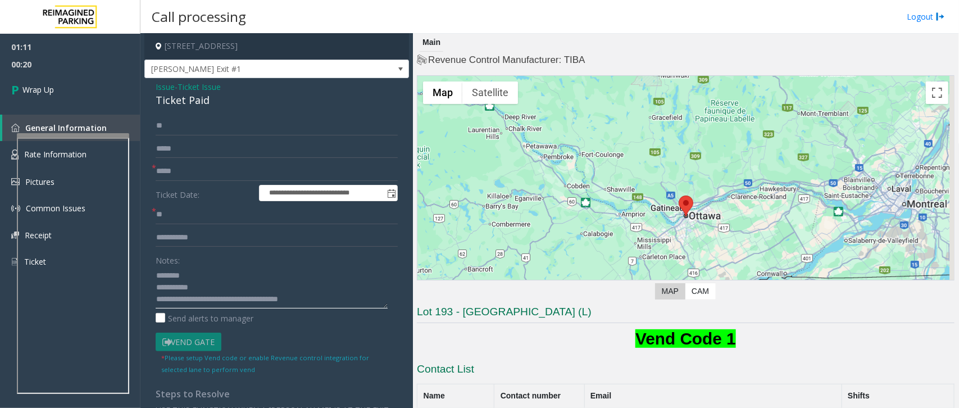
scroll to position [0, 0]
type textarea "**********"
click at [168, 129] on input "**" at bounding box center [277, 126] width 242 height 19
click at [155, 125] on div "**********" at bounding box center [276, 349] width 259 height 464
click at [156, 125] on input "**" at bounding box center [277, 126] width 242 height 19
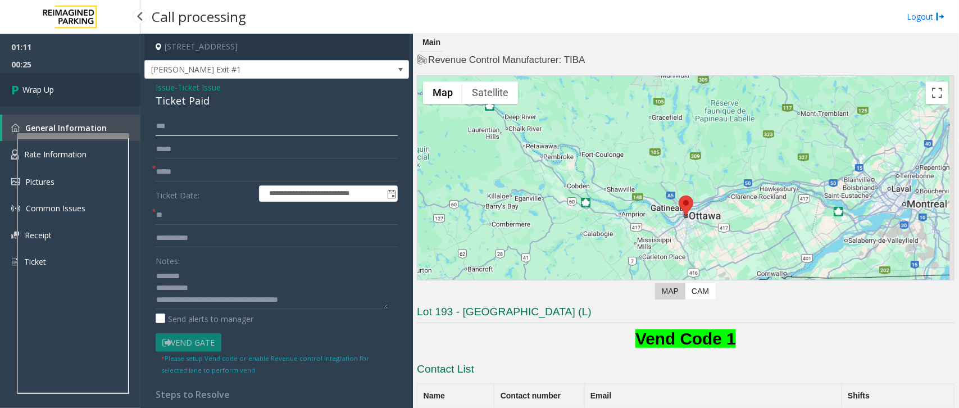
type input "***"
click at [48, 83] on link "Wrap Up" at bounding box center [70, 89] width 140 height 33
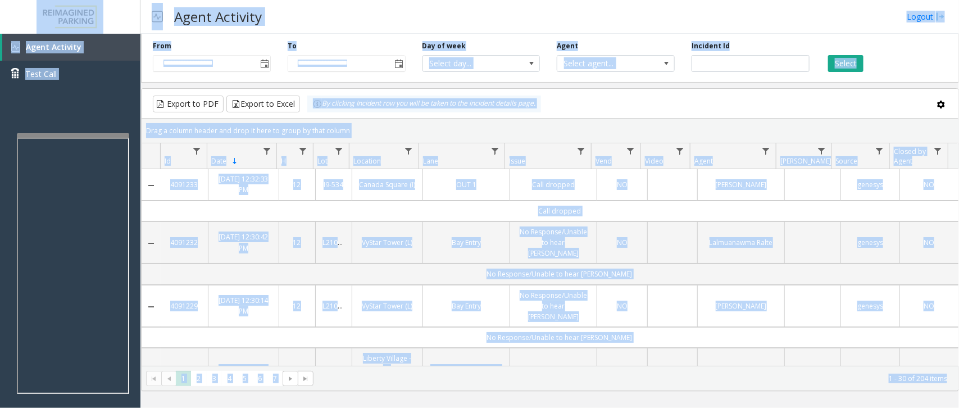
drag, startPoint x: 18, startPoint y: 9, endPoint x: 961, endPoint y: 430, distance: 1032.8
click at [958, 407] on html "**********" at bounding box center [479, 204] width 959 height 408
click at [542, 31] on div "Agent Activity Logout" at bounding box center [549, 17] width 818 height 34
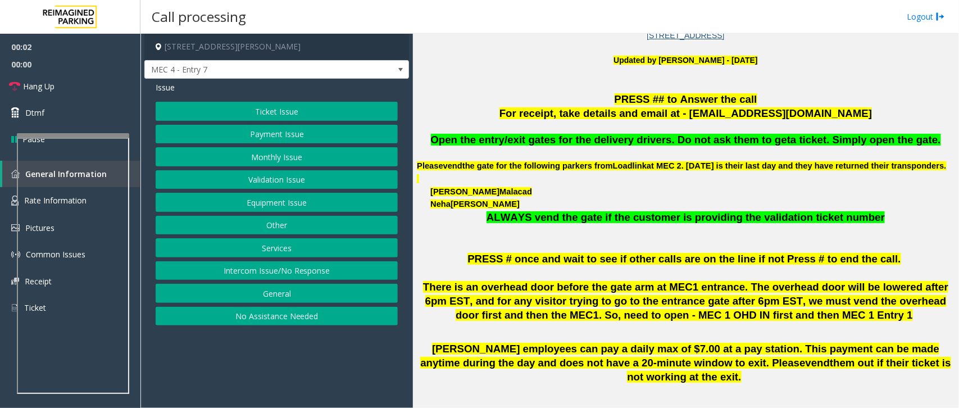
scroll to position [351, 0]
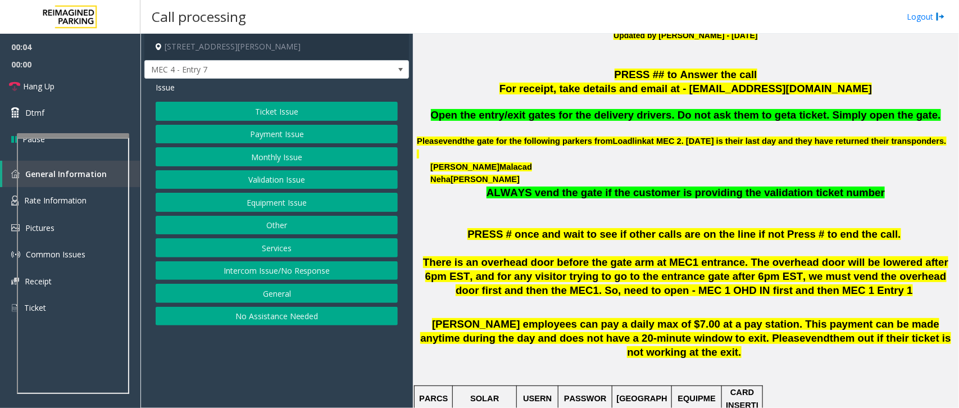
click at [270, 271] on button "Intercom Issue/No Response" at bounding box center [277, 270] width 242 height 19
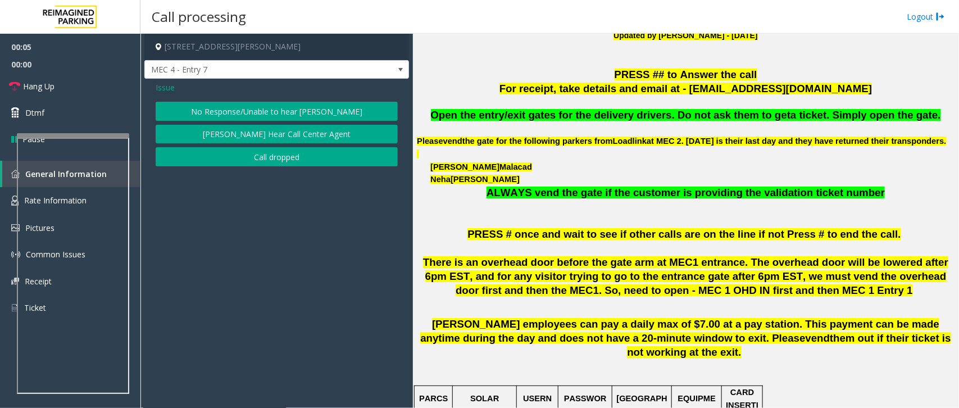
click at [288, 105] on button "No Response/Unable to hear [PERSON_NAME]" at bounding box center [277, 111] width 242 height 19
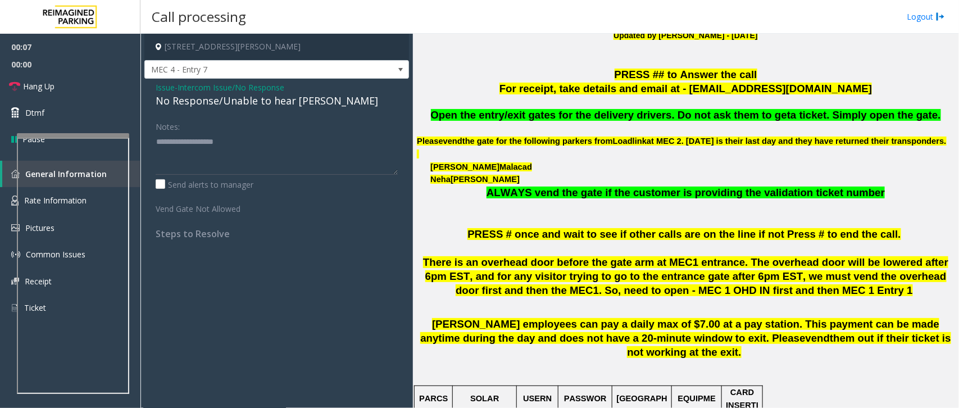
click at [258, 102] on div "No Response/Unable to hear [PERSON_NAME]" at bounding box center [277, 100] width 242 height 15
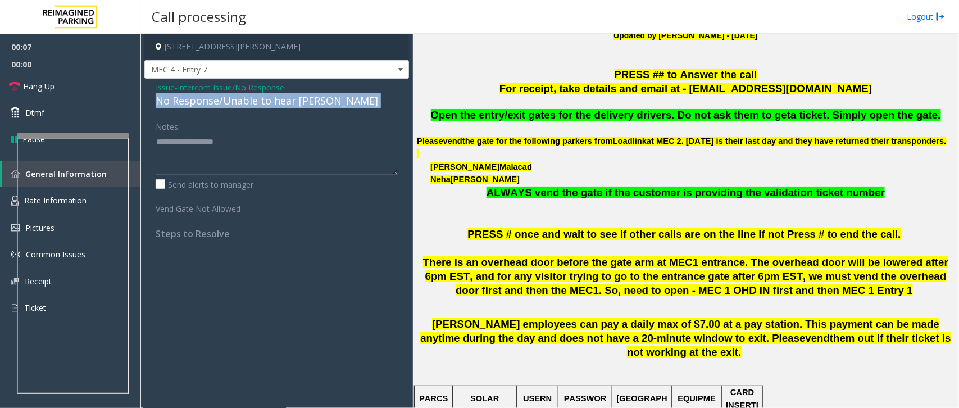
click at [258, 102] on div "No Response/Unable to hear [PERSON_NAME]" at bounding box center [277, 100] width 242 height 15
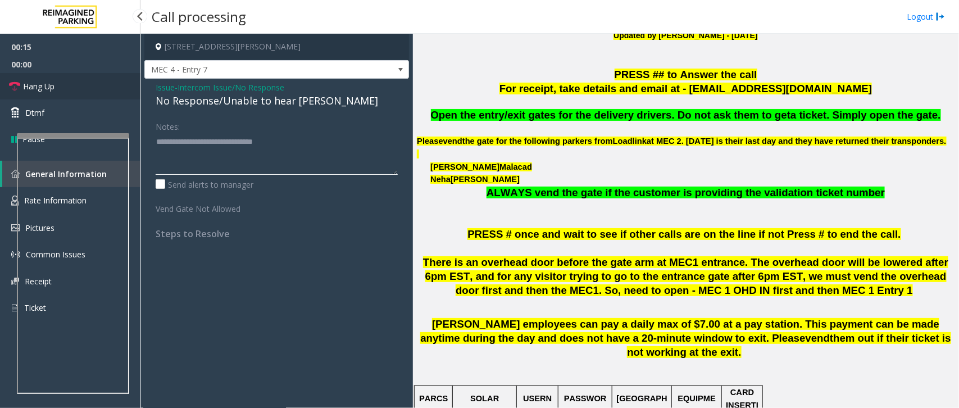
type textarea "**********"
click at [60, 83] on link "Hang Up" at bounding box center [70, 86] width 140 height 26
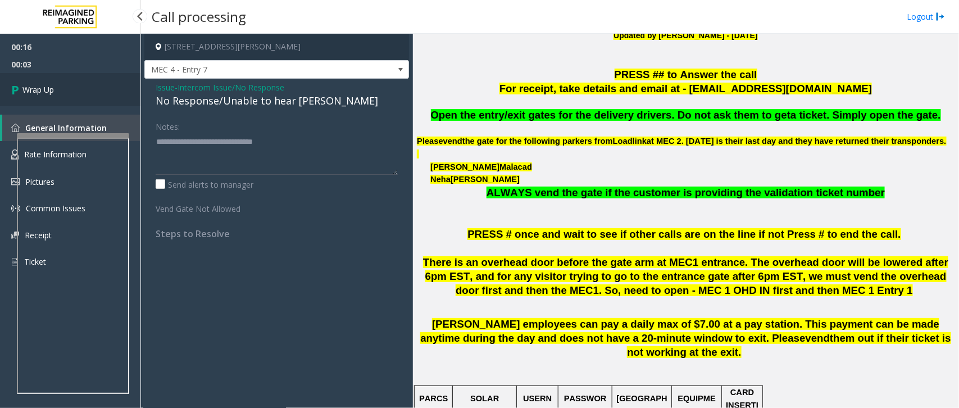
click at [57, 87] on link "Wrap Up" at bounding box center [70, 89] width 140 height 33
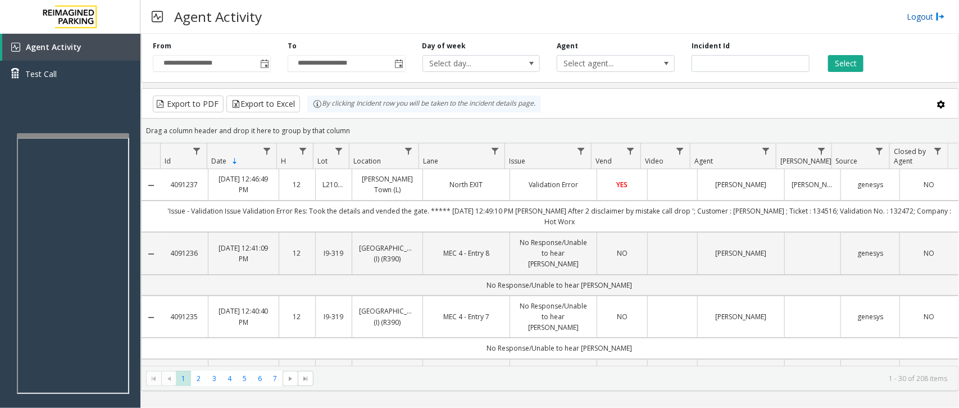
click at [924, 20] on link "Logout" at bounding box center [926, 17] width 38 height 12
